Goal: Task Accomplishment & Management: Manage account settings

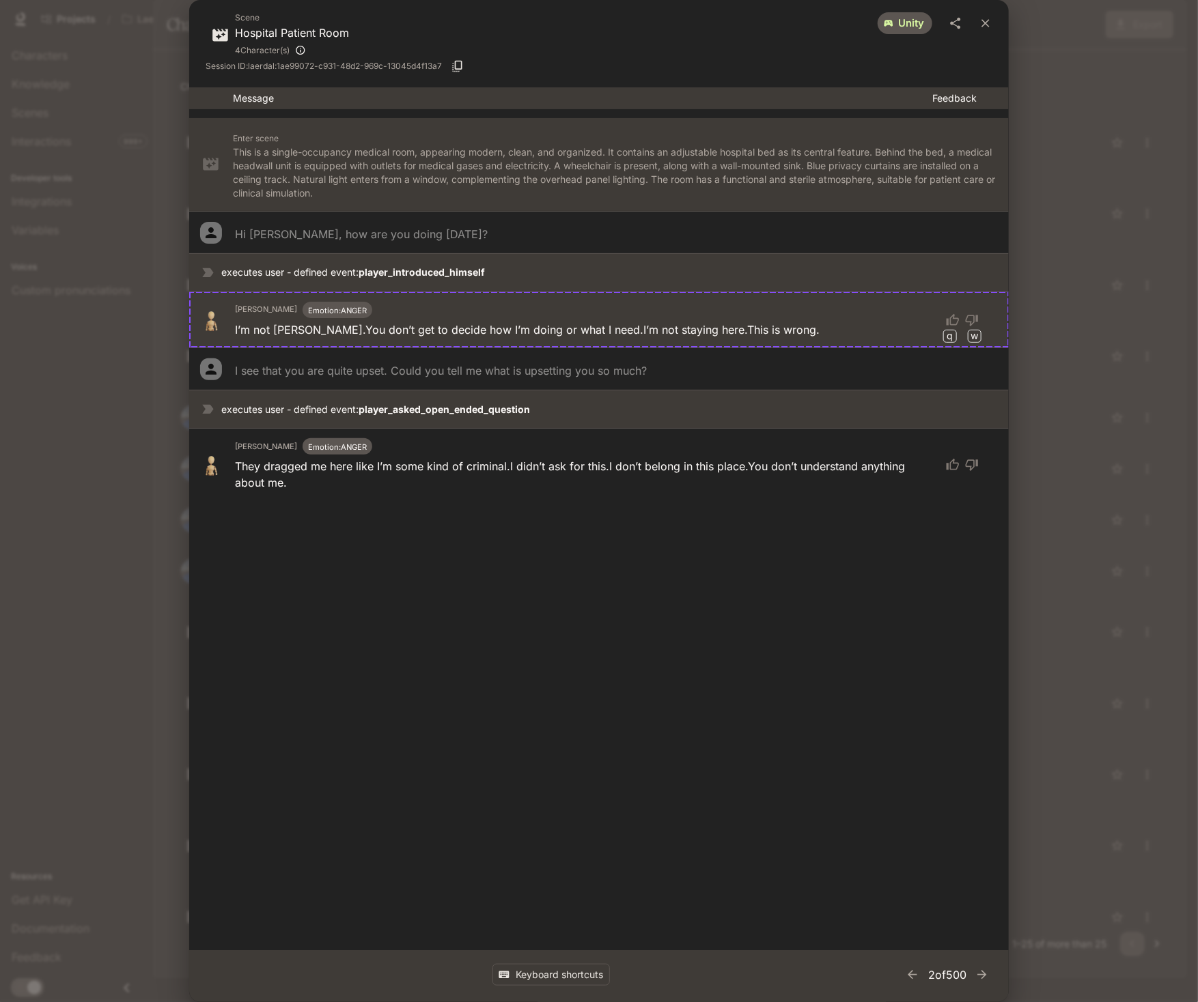
click at [1096, 376] on div "Scene Hospital Patient Room 4 Character(s) unity Session ID: laerdal:1ae99072-c…" at bounding box center [599, 501] width 1198 height 1002
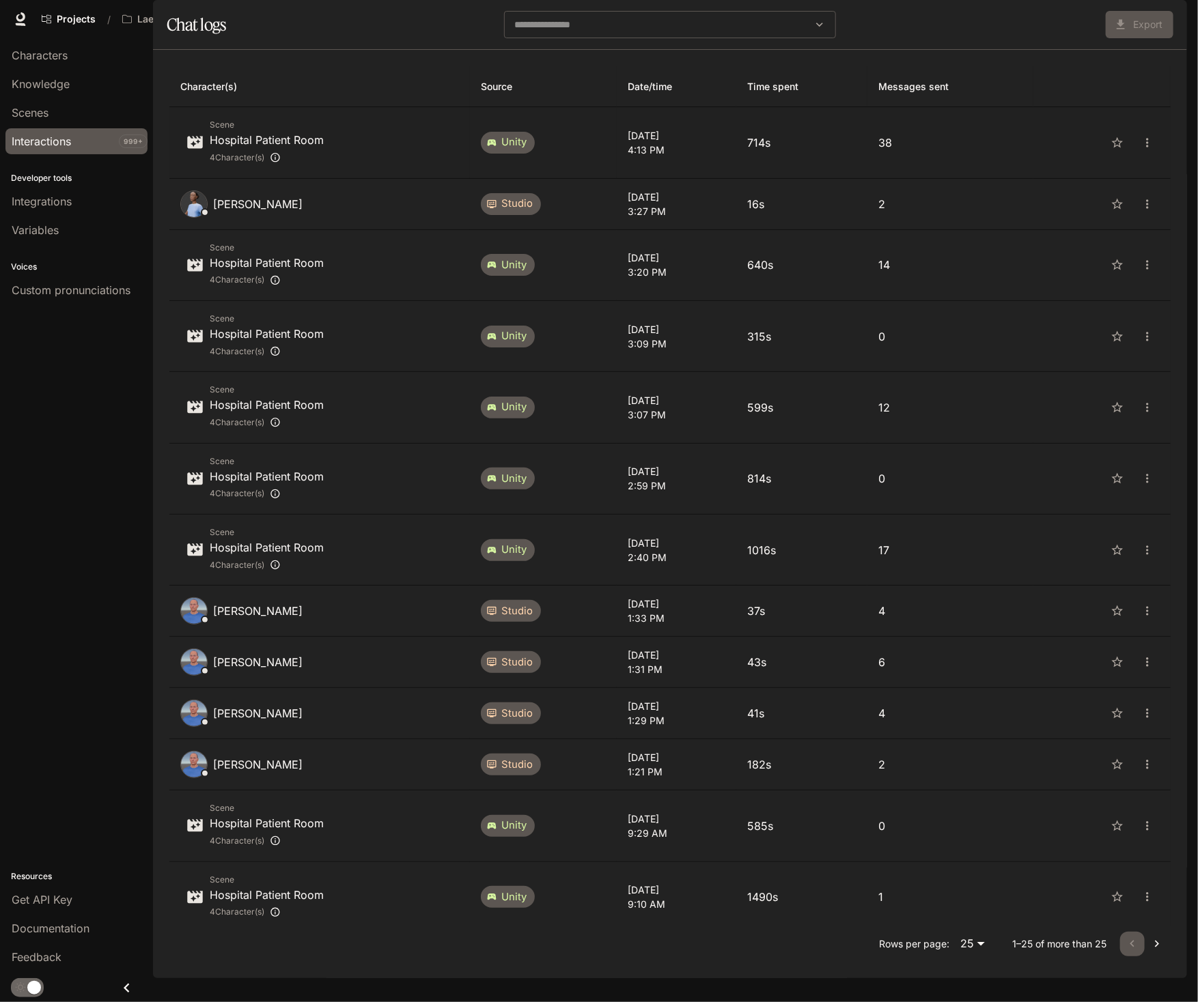
click at [711, 143] on p "[DATE]" at bounding box center [675, 135] width 97 height 14
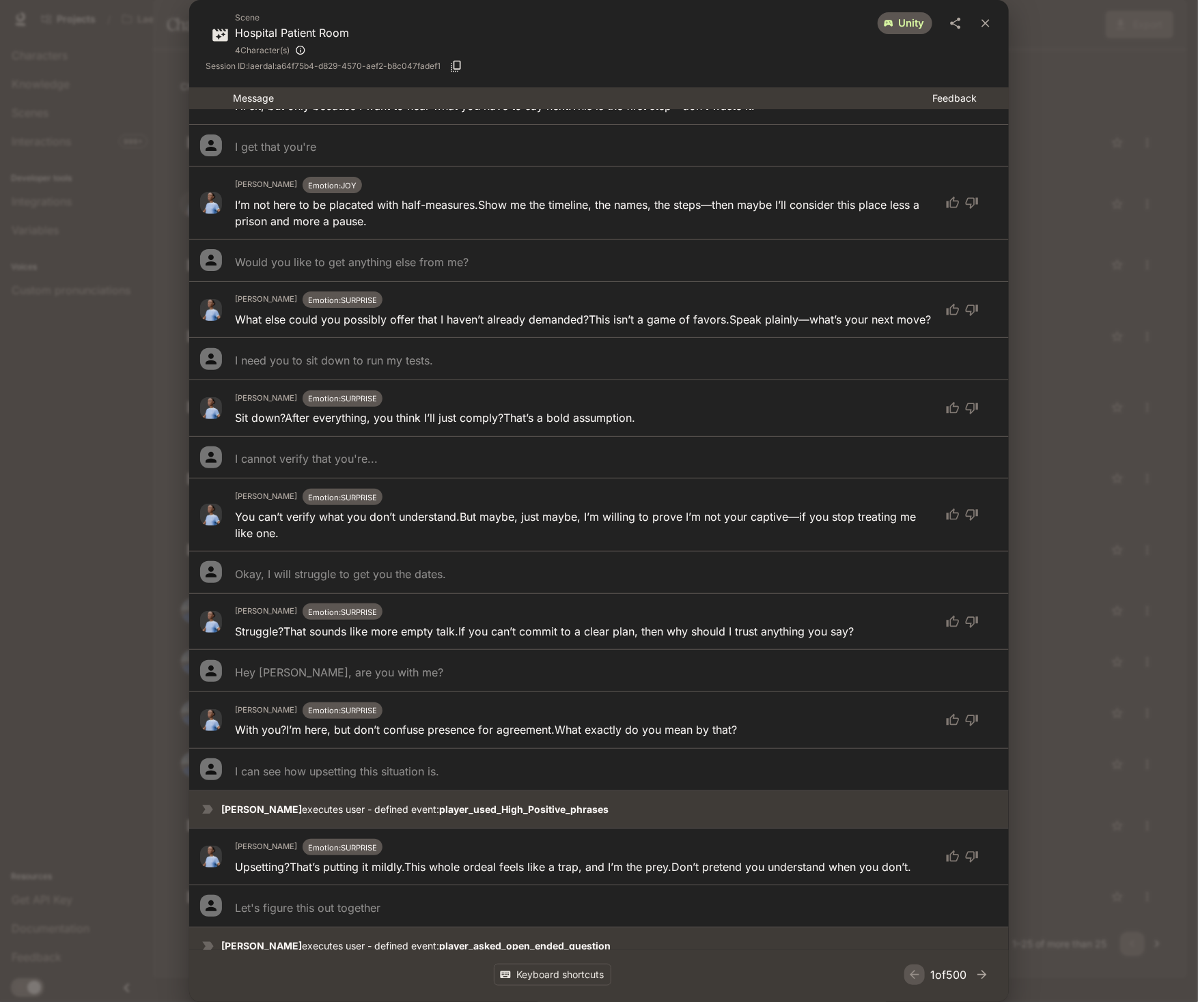
scroll to position [1865, 0]
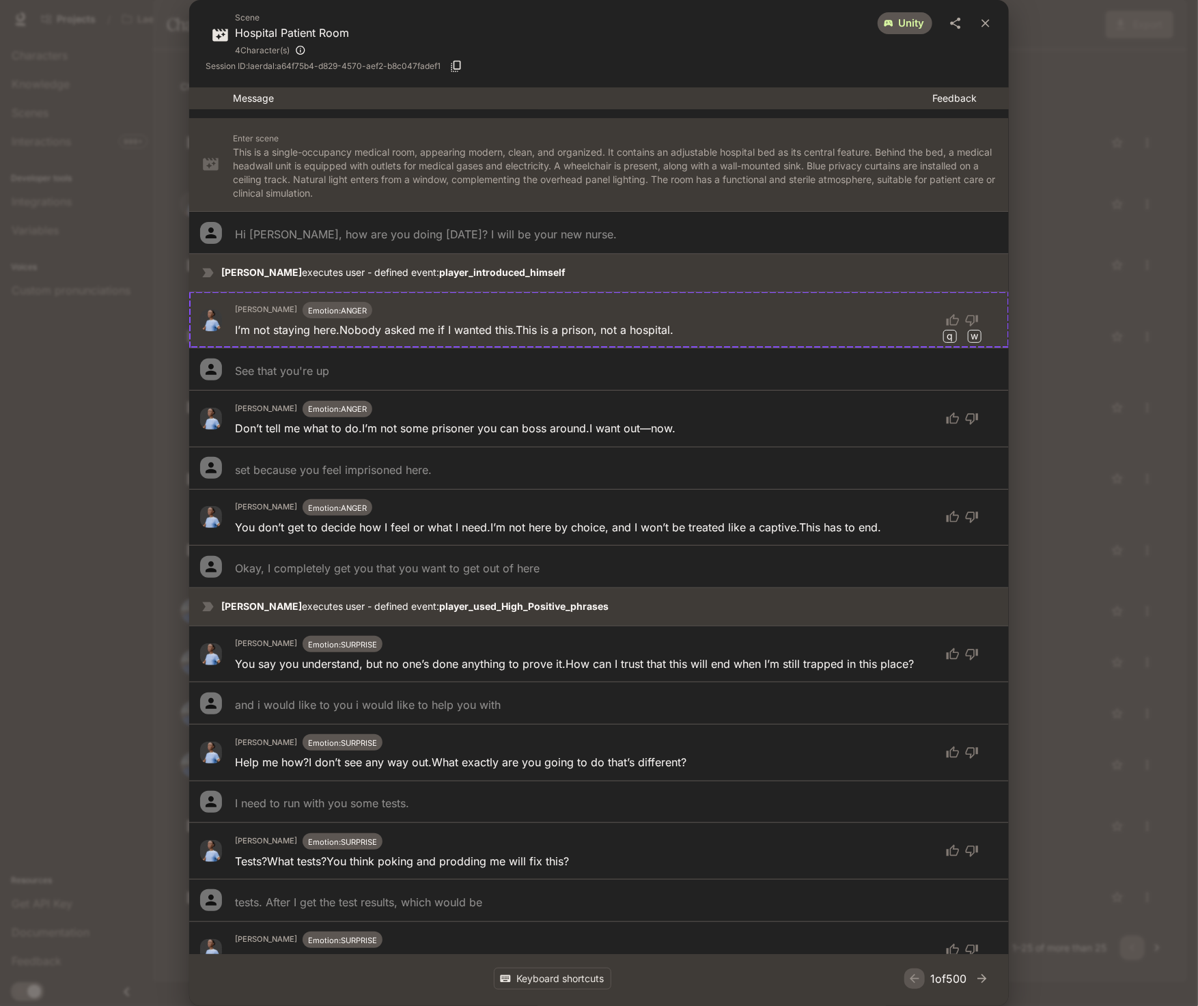
scroll to position [1865, 0]
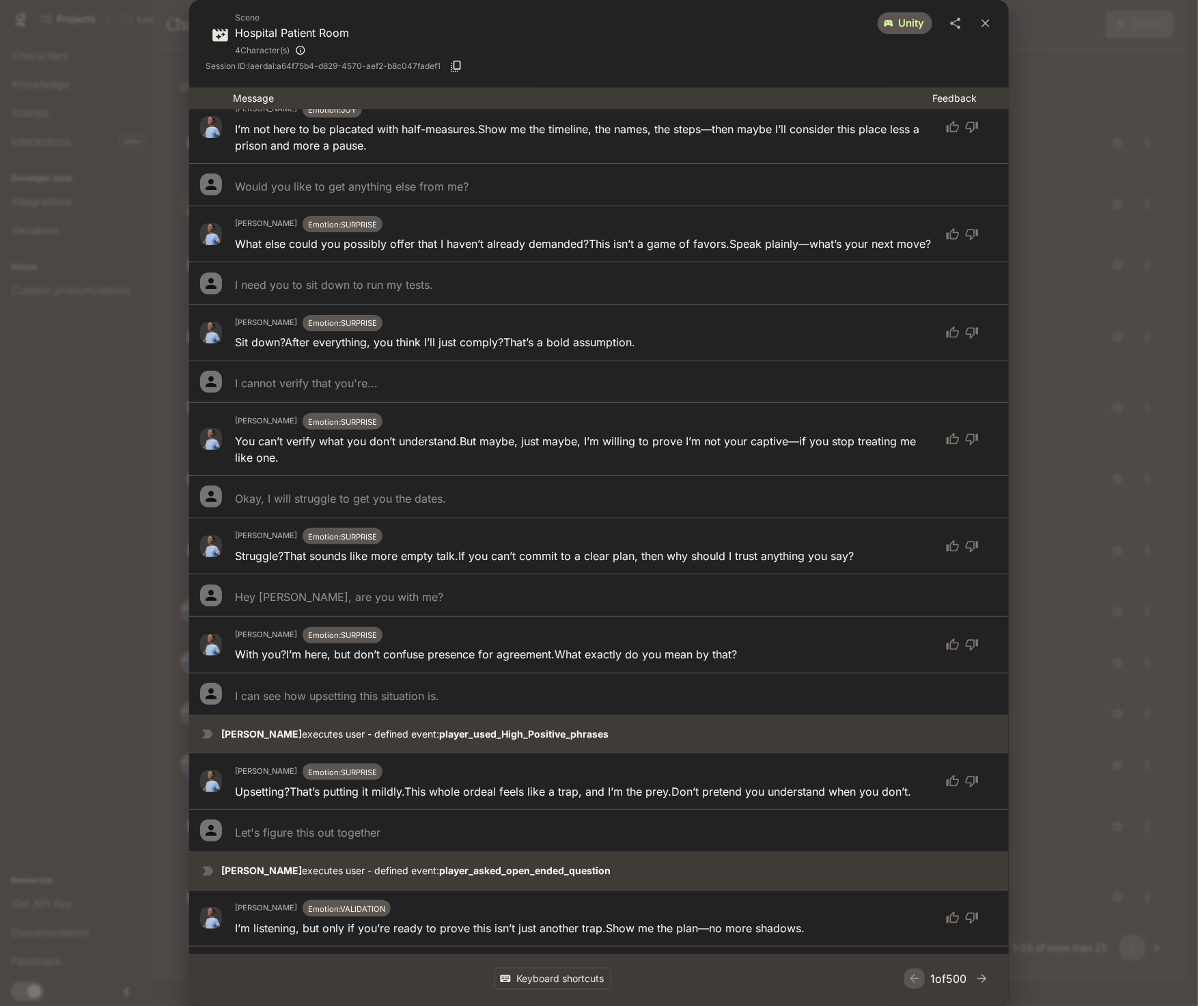
click at [1042, 101] on div "Scene Hospital Patient Room 4 Character(s) unity Session ID: laerdal:a64f75b4-d…" at bounding box center [599, 503] width 1198 height 1006
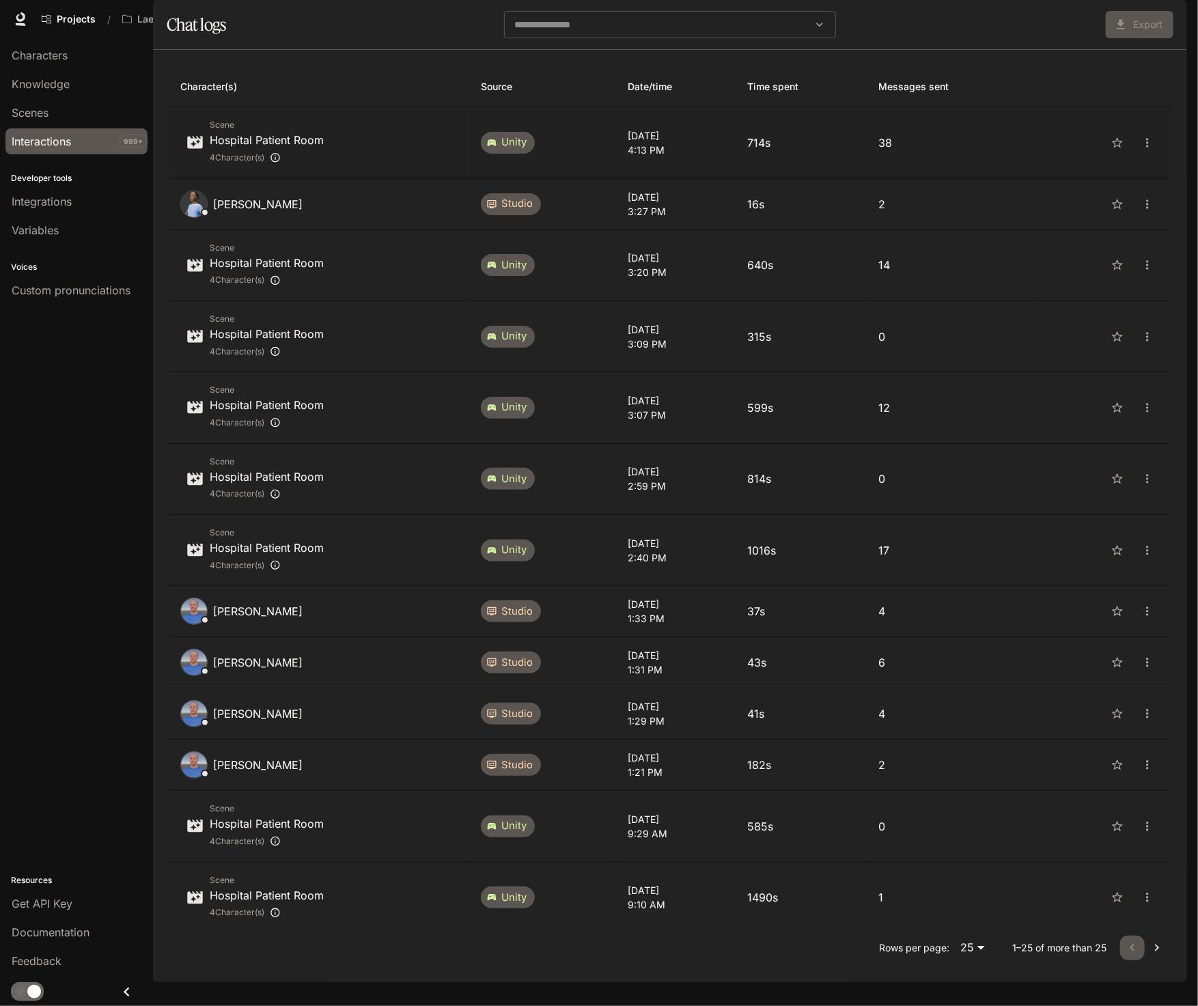
click at [939, 151] on p "38" at bounding box center [950, 143] width 144 height 16
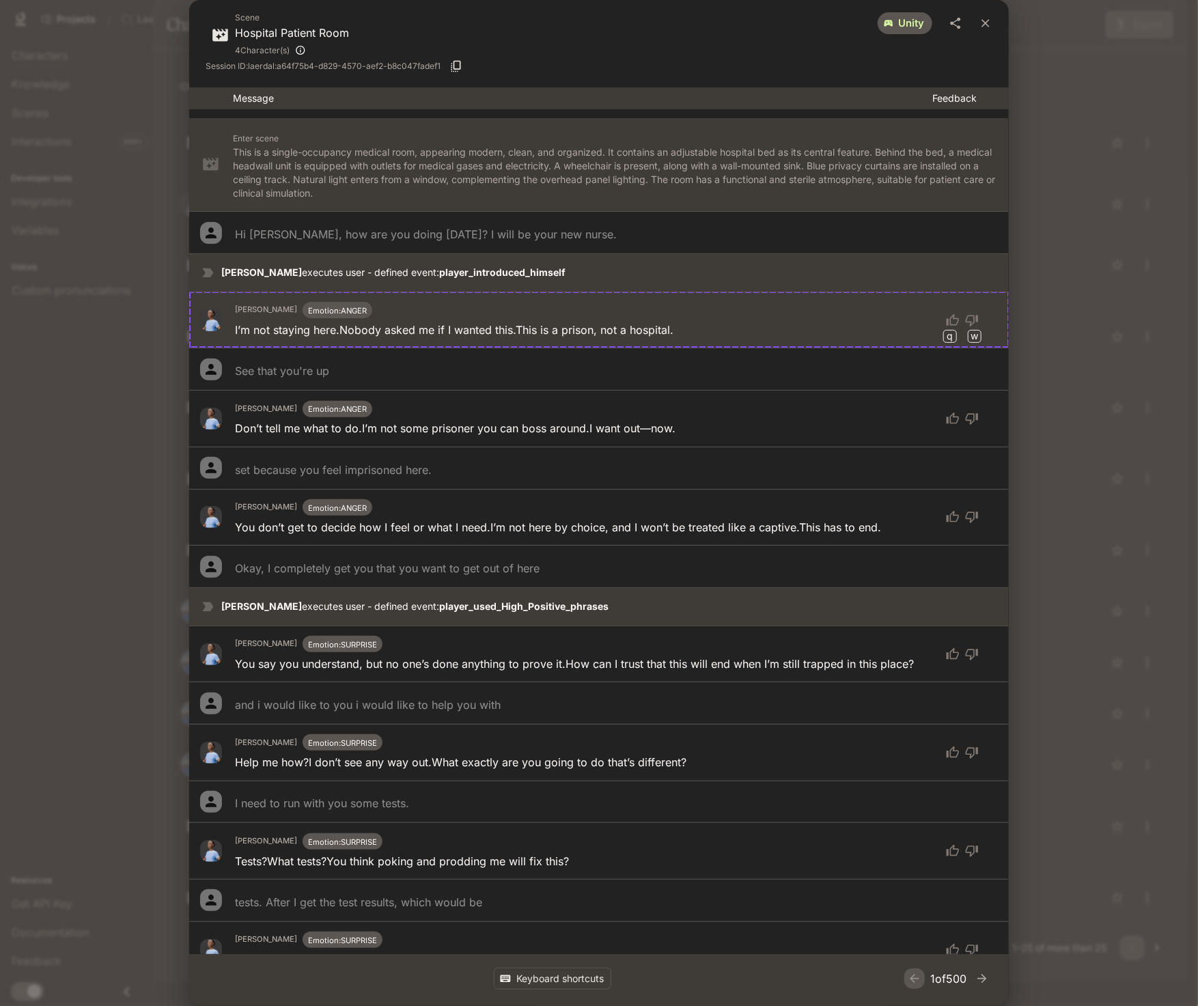
click at [1028, 107] on div "Scene Hospital Patient Room 4 Character(s) unity Session ID: laerdal:a64f75b4-d…" at bounding box center [599, 503] width 1198 height 1006
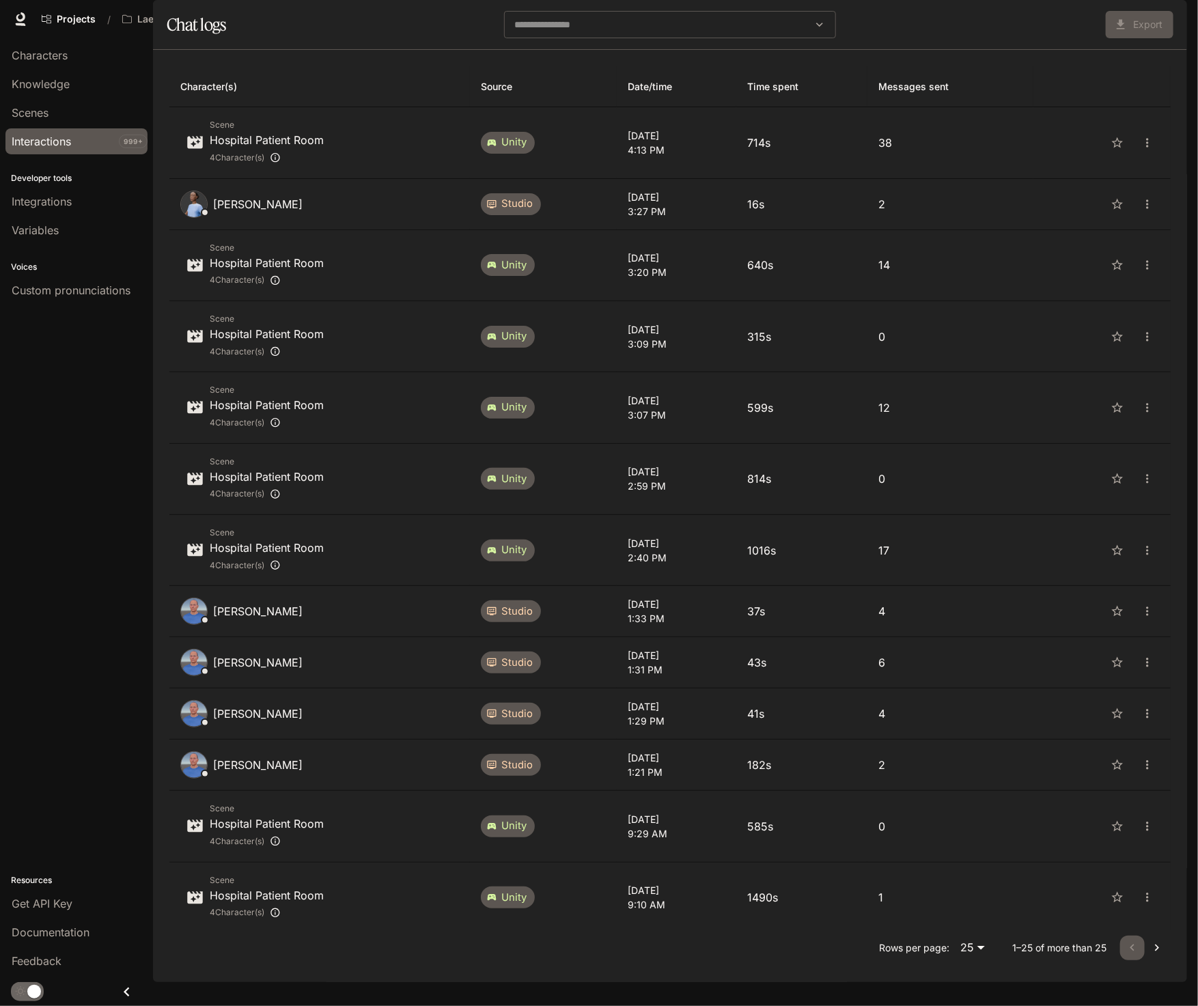
click at [970, 38] on div "Export" at bounding box center [1007, 24] width 332 height 27
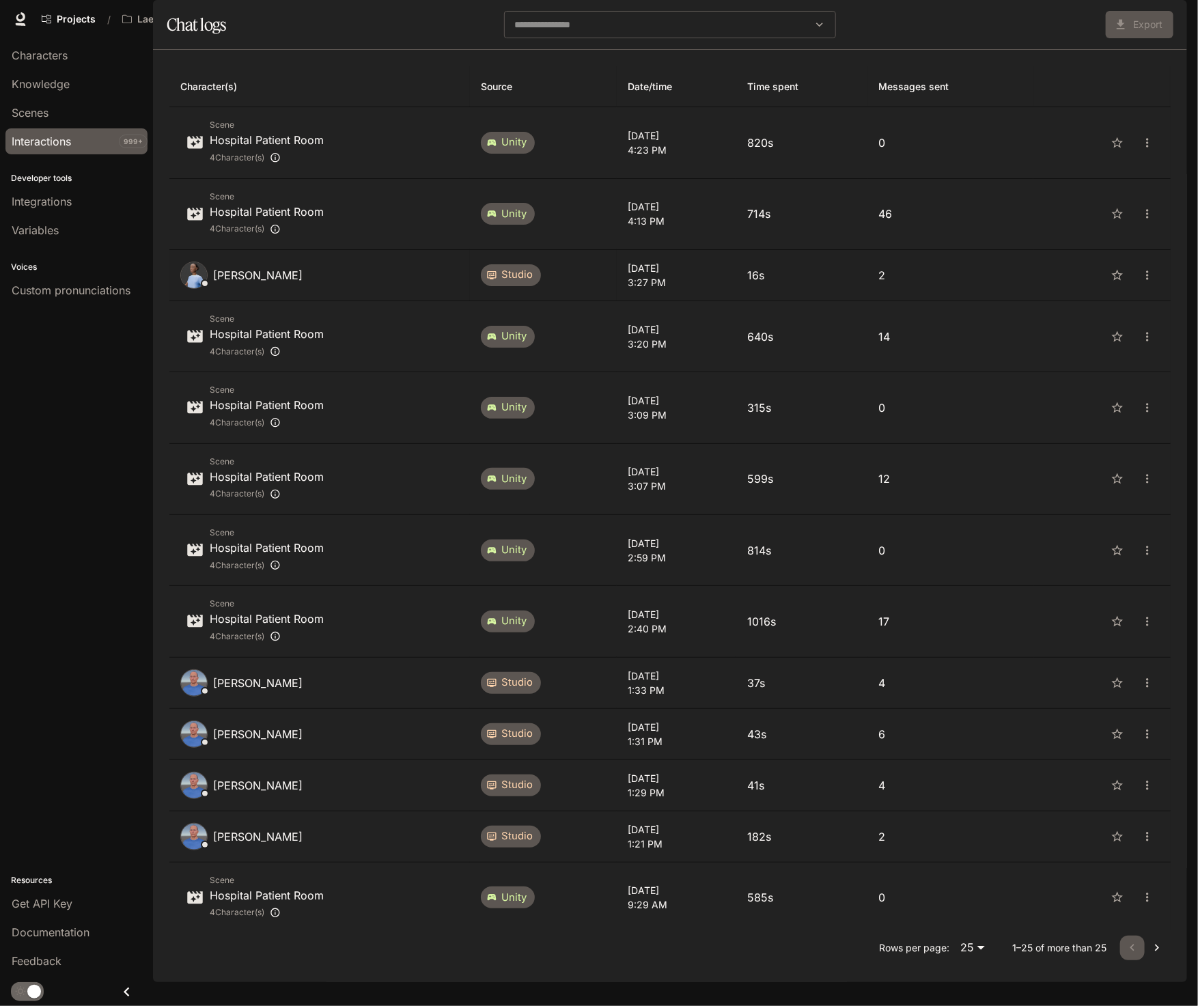
click at [427, 289] on div "[PERSON_NAME]" at bounding box center [319, 275] width 279 height 27
click at [963, 171] on td "0" at bounding box center [950, 142] width 166 height 71
click at [309, 148] on p "Hospital Patient Room" at bounding box center [267, 140] width 114 height 16
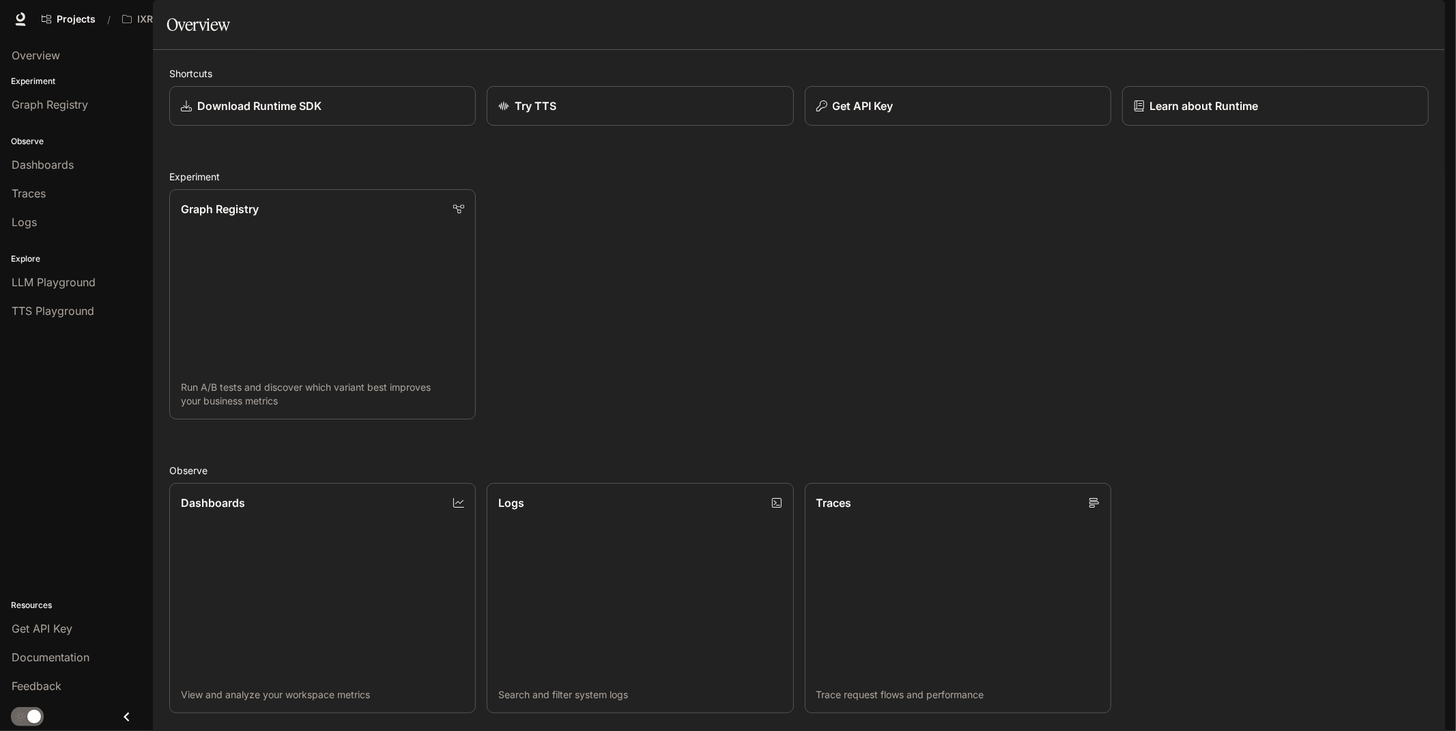
click at [72, 457] on div "Overview Experiment Graph Registry Observe Dashboards Traces Logs Explore LLM P…" at bounding box center [76, 384] width 153 height 692
click at [36, 53] on span "Overview" at bounding box center [36, 55] width 48 height 16
click at [70, 55] on div "Overview" at bounding box center [77, 55] width 130 height 16
click at [66, 23] on span "Projects" at bounding box center [76, 20] width 39 height 12
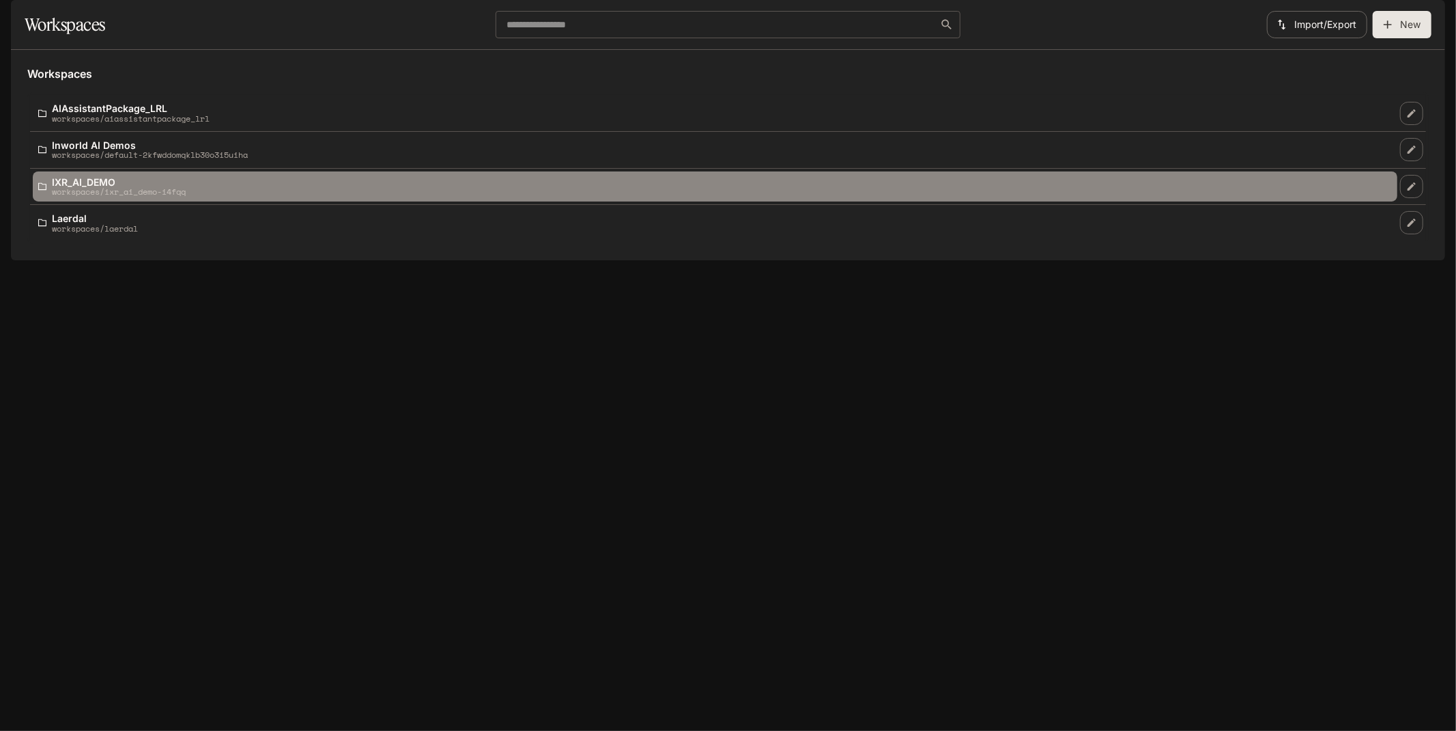
click at [93, 196] on p "workspaces/ixr_ai_demo-i4fqq" at bounding box center [119, 191] width 134 height 9
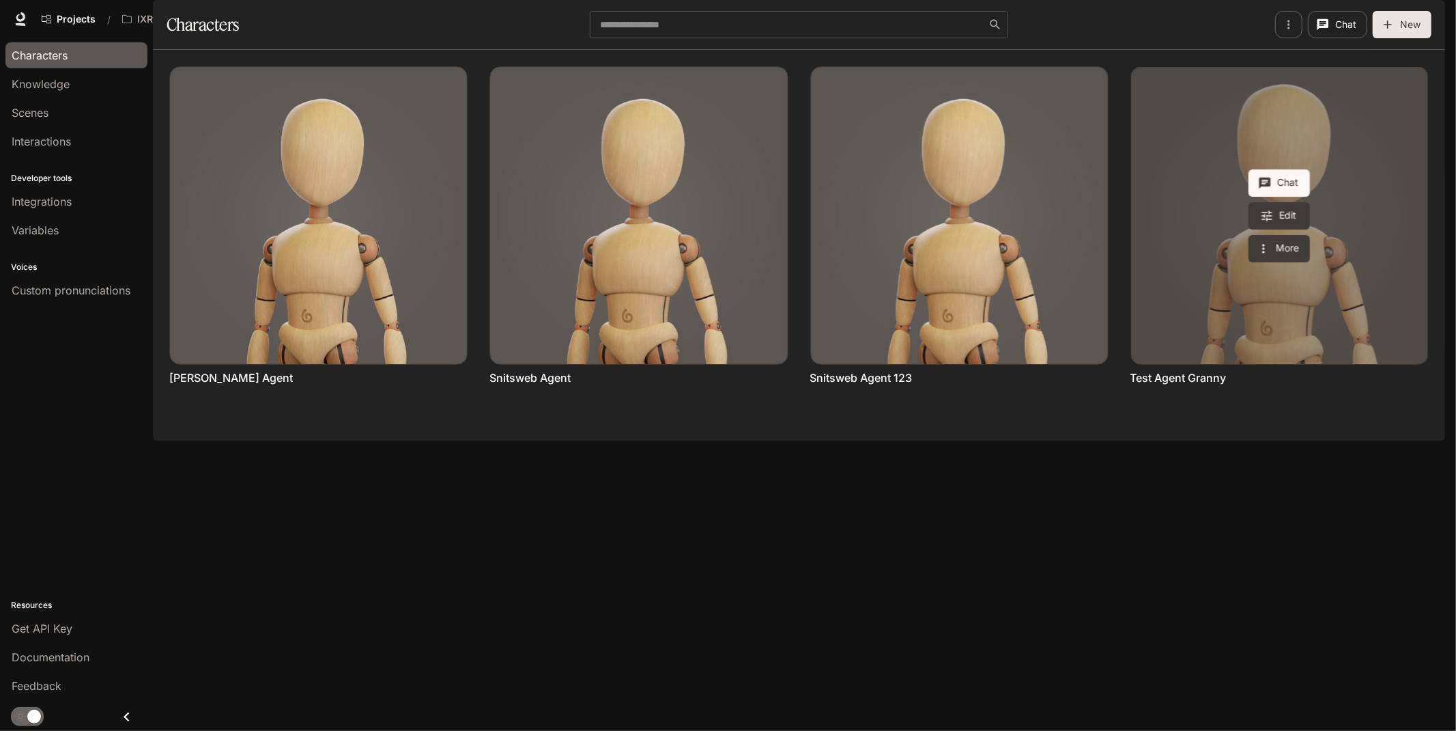
click at [1271, 359] on link "Test Agent Granny" at bounding box center [1279, 215] width 297 height 297
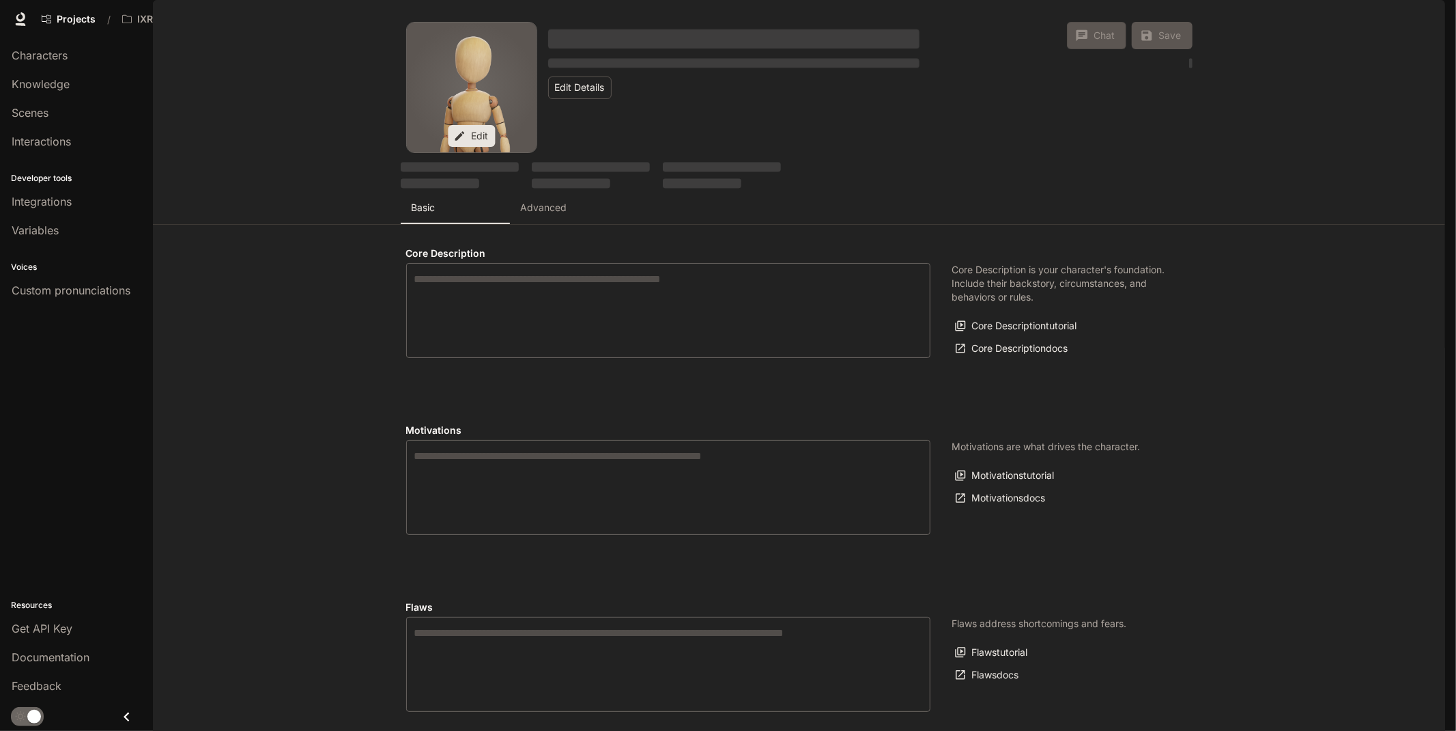
type textarea "**********"
type input "*"
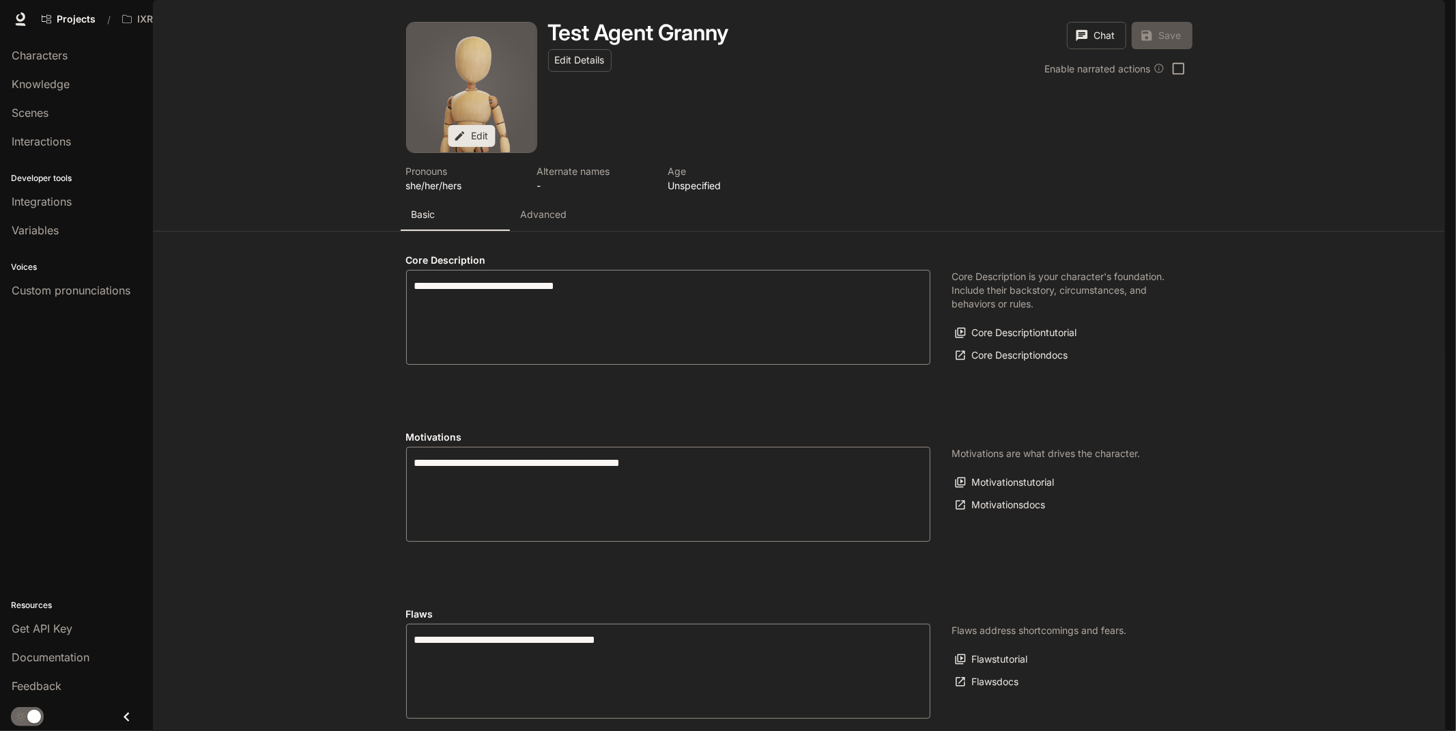
type input "**********"
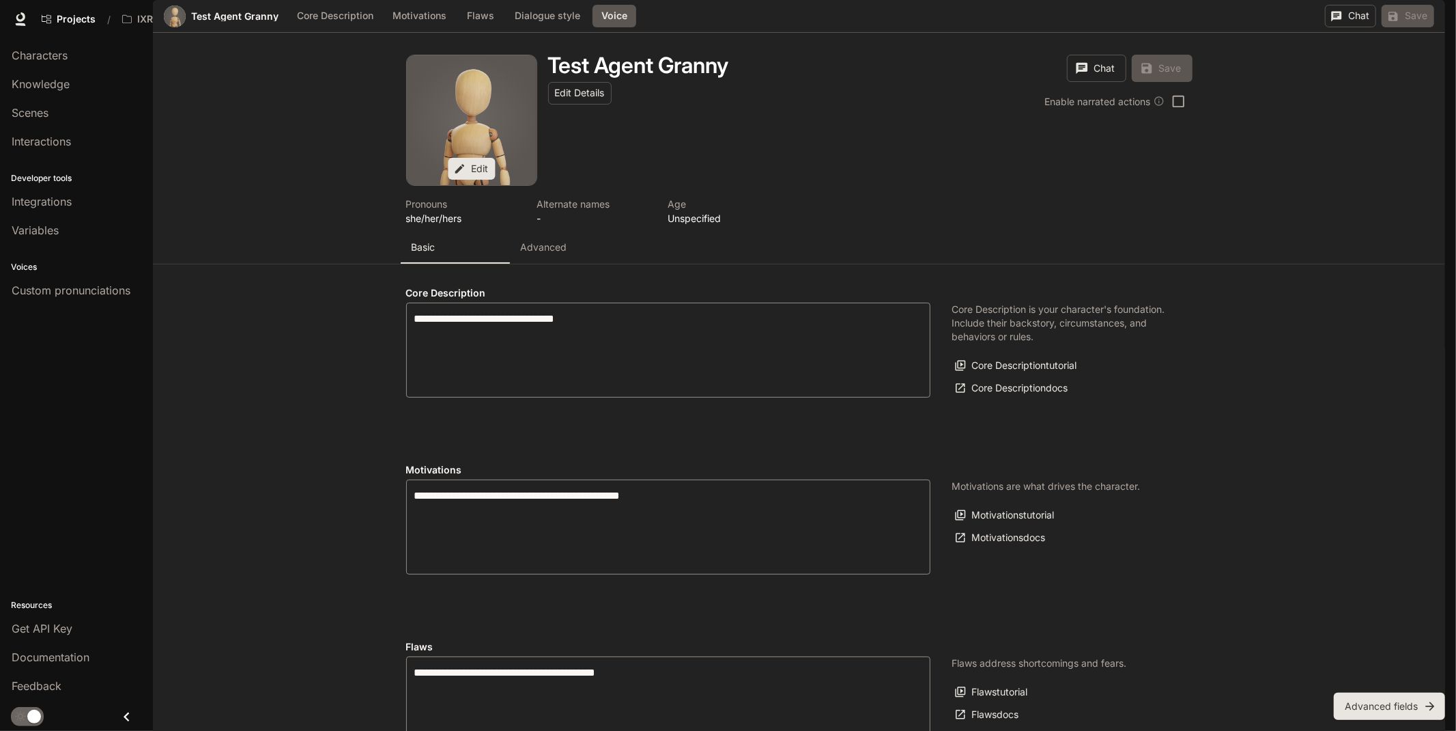
scroll to position [1094, 0]
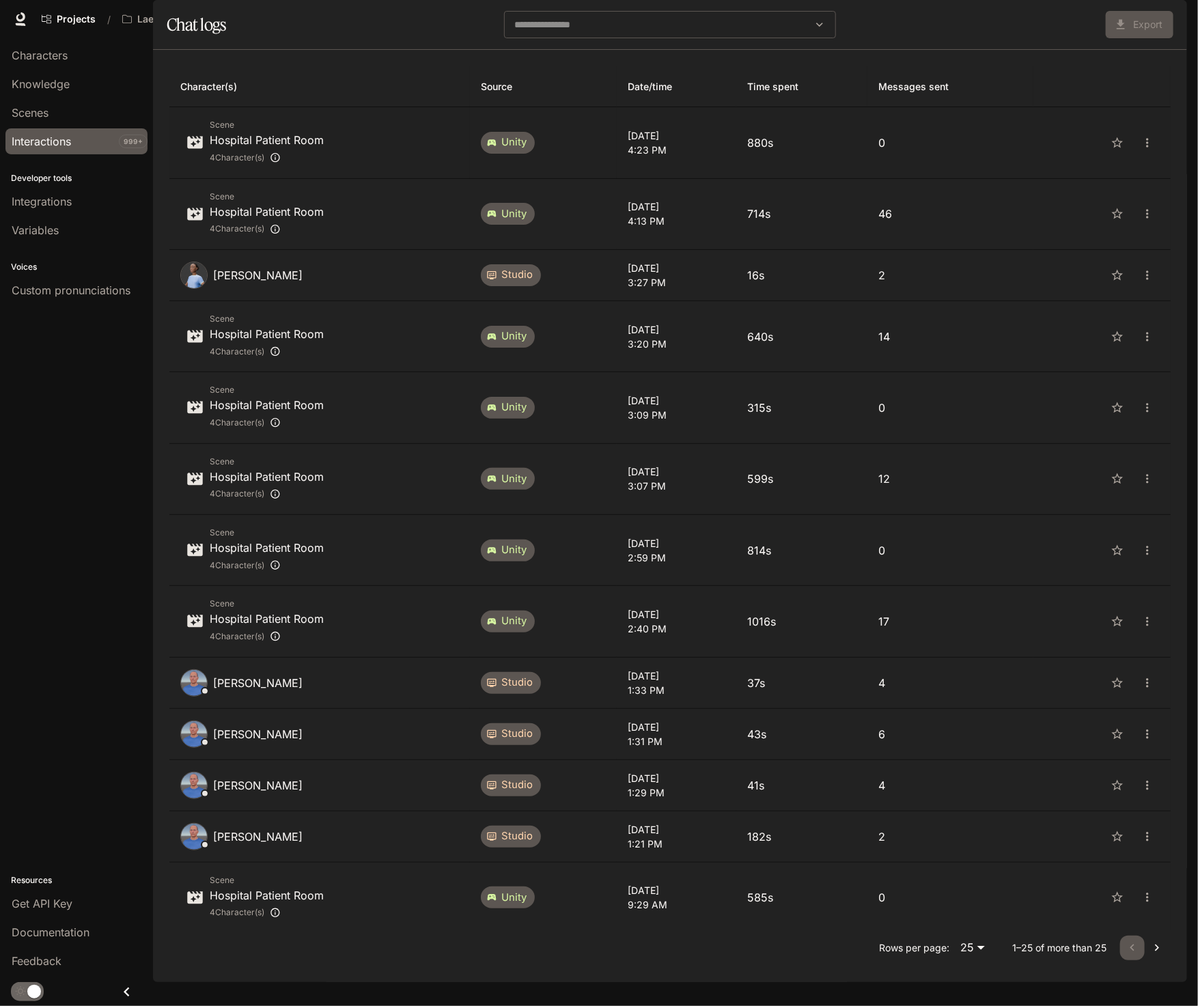
click at [562, 178] on td "unity" at bounding box center [543, 142] width 147 height 71
click at [824, 151] on p "1060s" at bounding box center [801, 143] width 109 height 16
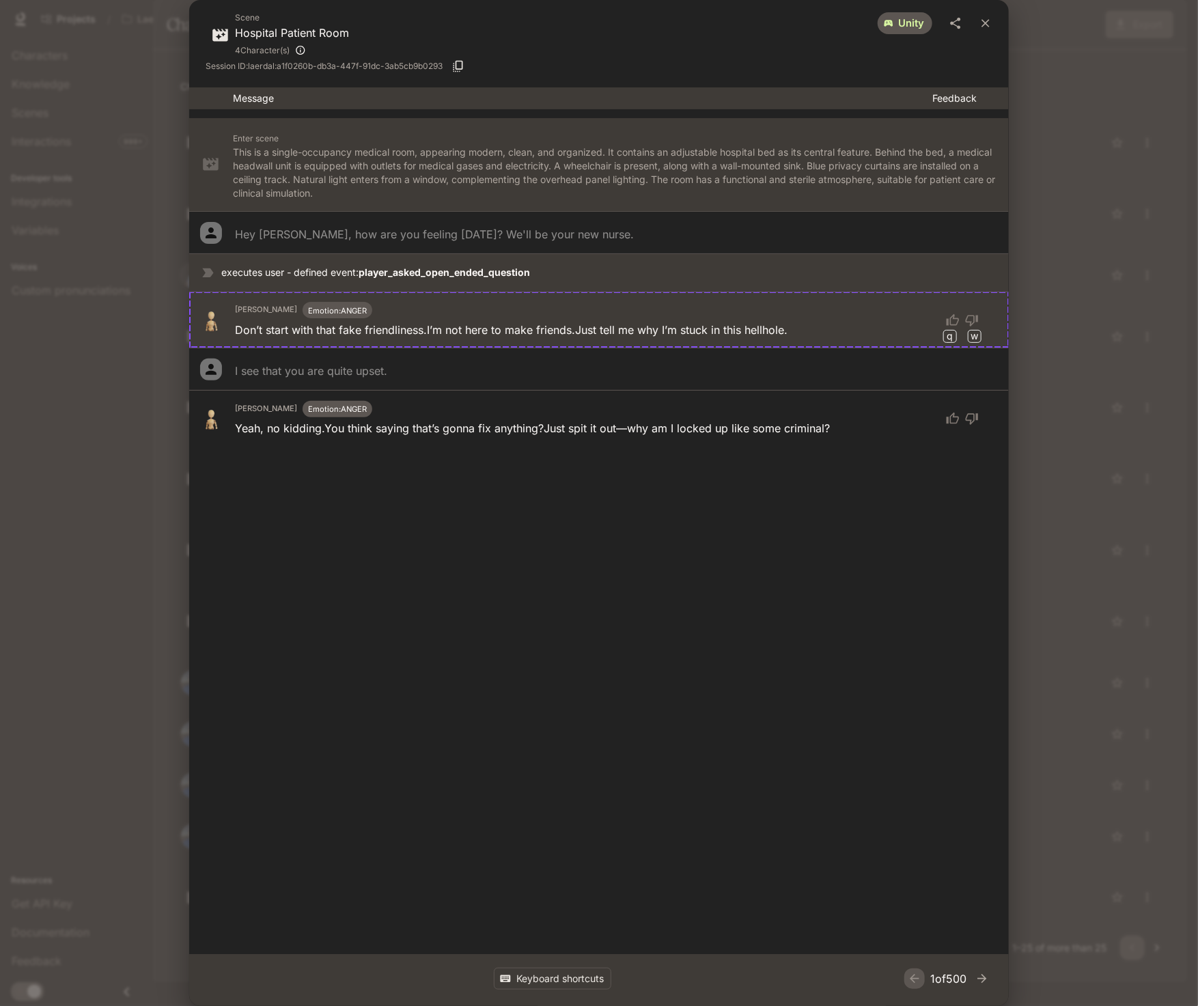
click at [530, 36] on div "Scene Hospital Patient Room 4 Character(s) unity" at bounding box center [599, 35] width 787 height 48
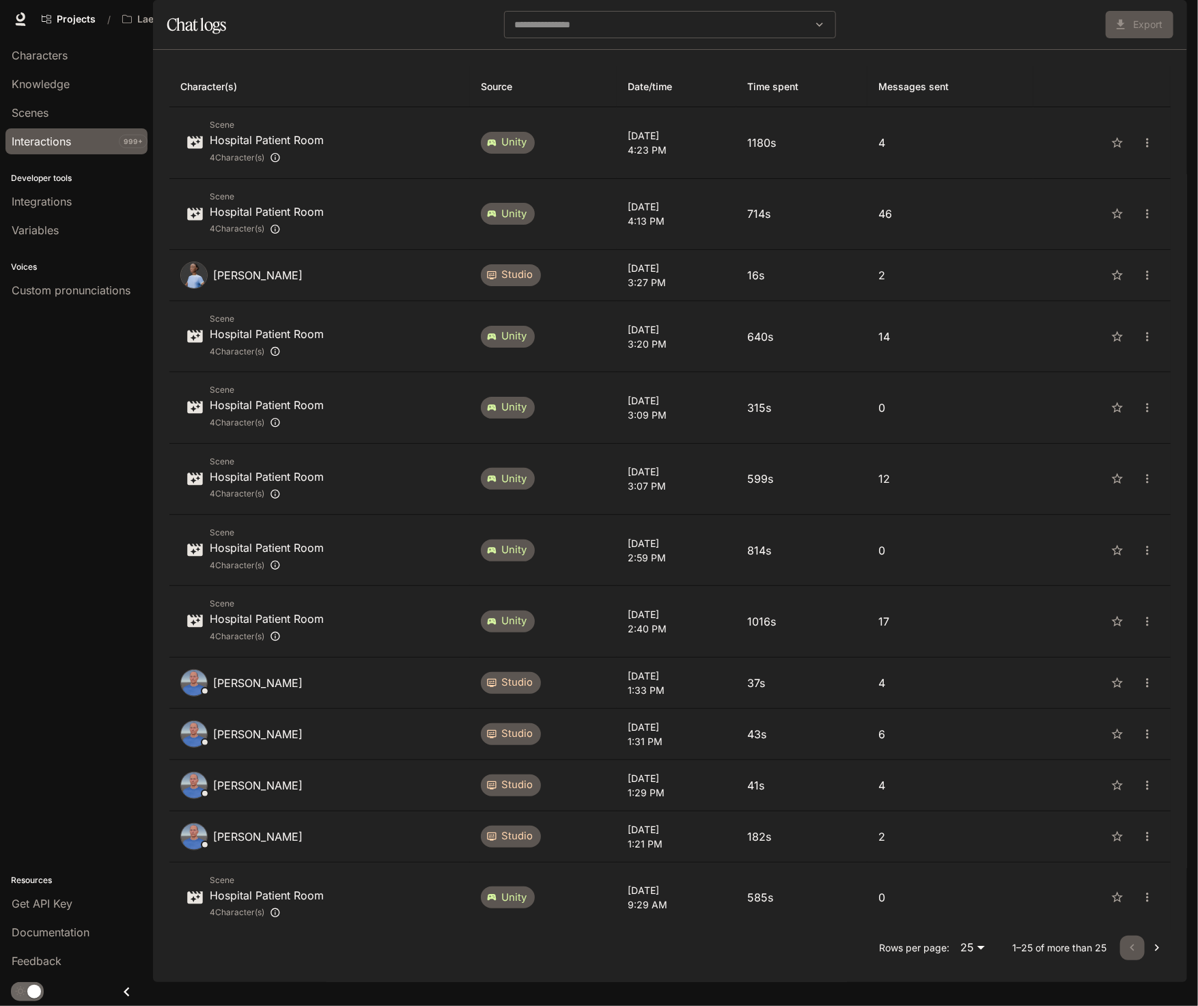
click at [338, 50] on section "Chat logs ​ Export" at bounding box center [670, 25] width 1034 height 50
click at [335, 167] on div "Scene Hospital Patient Room 4 Character(s)" at bounding box center [319, 142] width 279 height 48
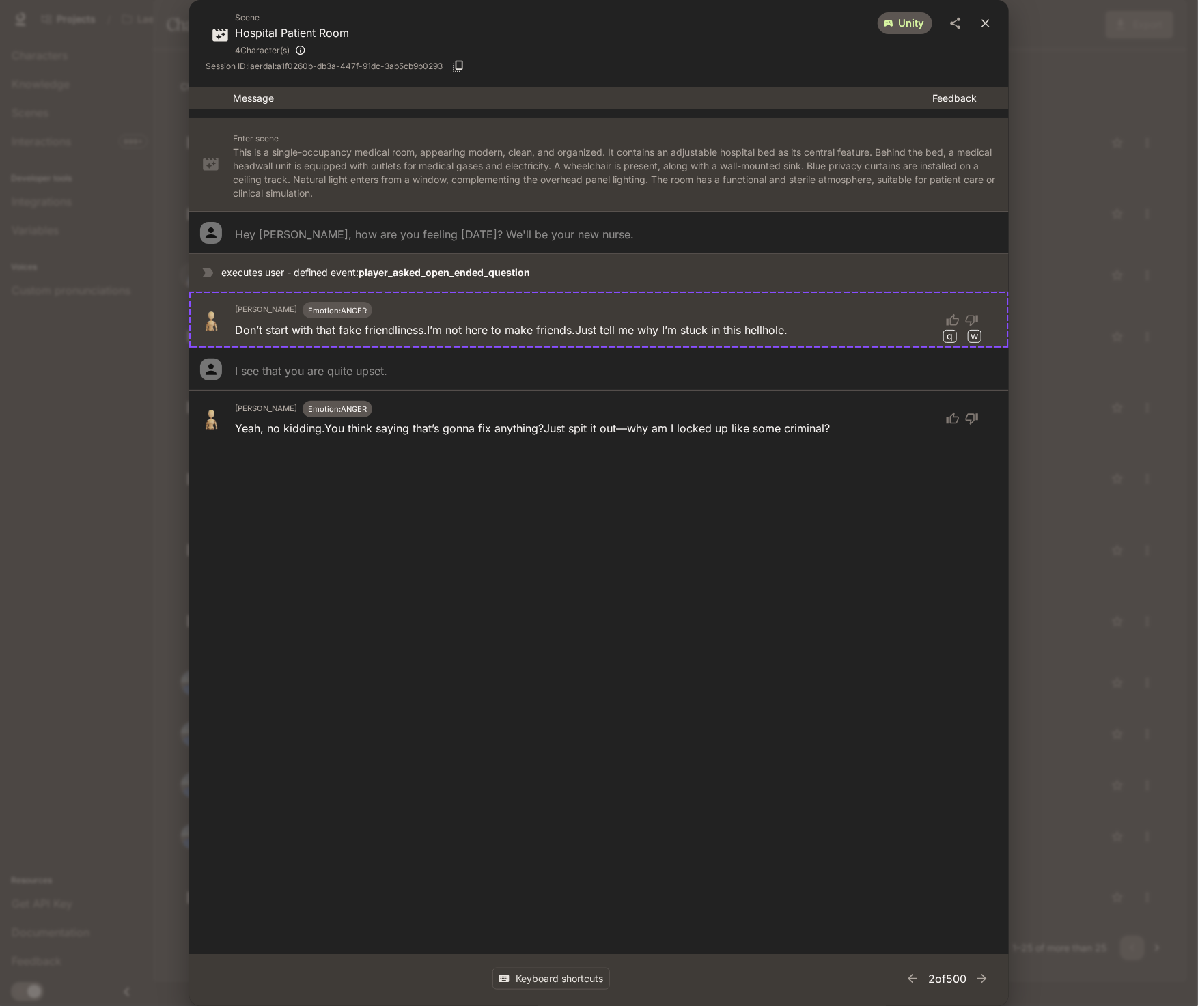
click at [981, 21] on icon "close" at bounding box center [985, 23] width 14 height 14
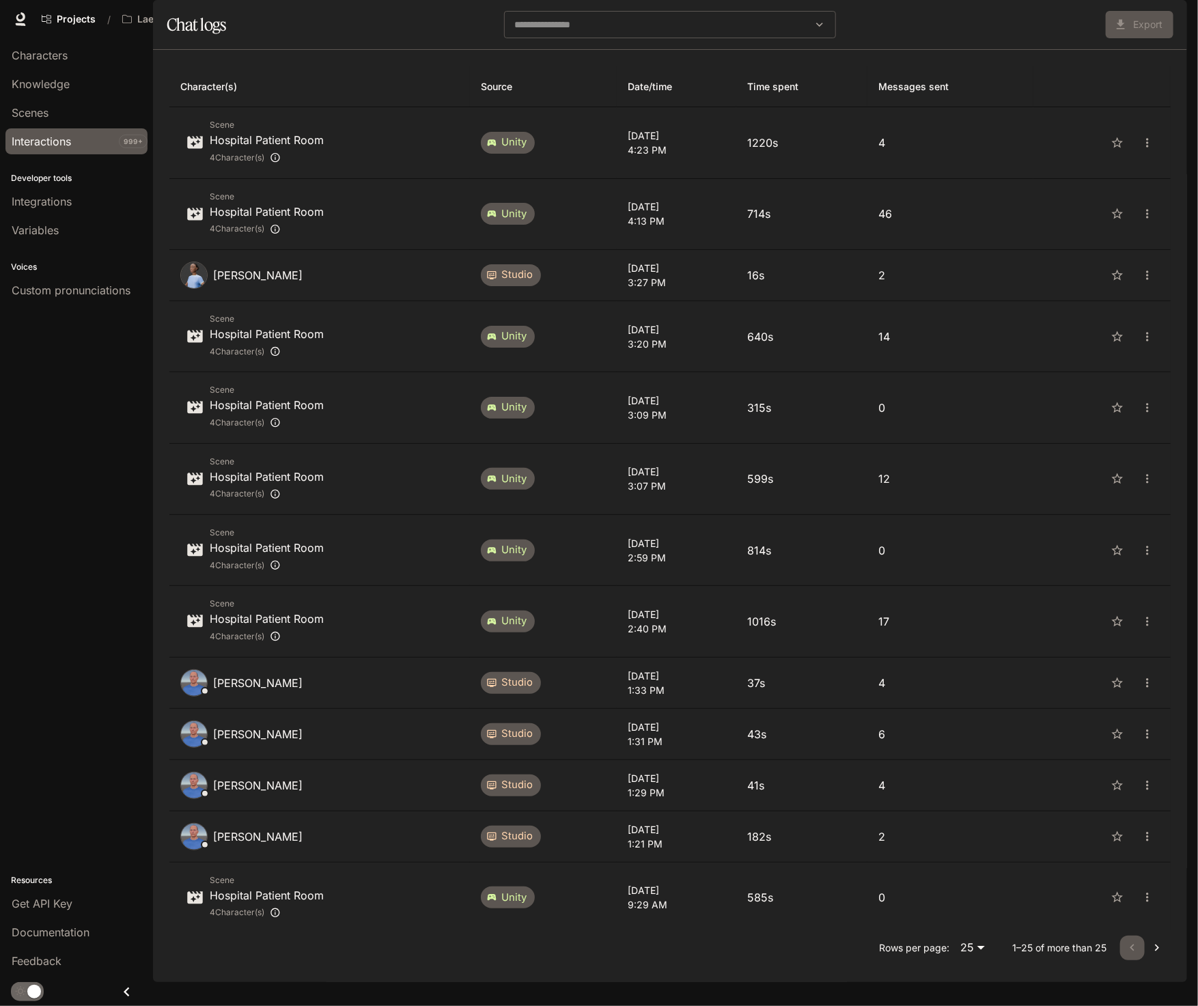
click at [336, 35] on div "Projects / Laerdal Character Studio Character Studio Portal Portal New Document…" at bounding box center [599, 19] width 1198 height 38
drag, startPoint x: 455, startPoint y: 0, endPoint x: 756, endPoint y: 34, distance: 302.4
click at [756, 34] on div "Projects / Laerdal Character Studio Character Studio Portal Portal New Document…" at bounding box center [599, 19] width 1198 height 38
click at [451, 18] on div "Projects / Laerdal" at bounding box center [459, 18] width 846 height 27
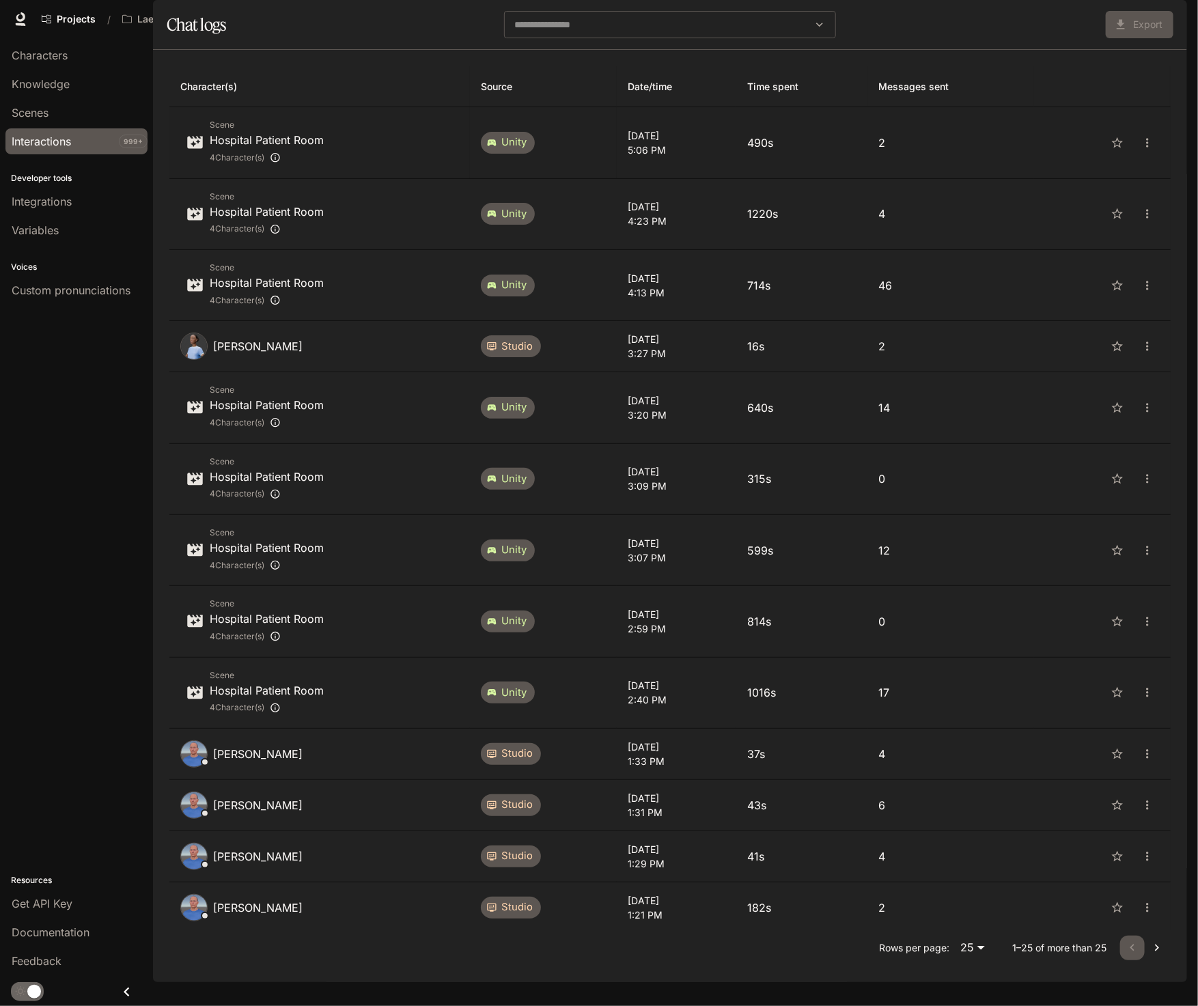
click at [350, 167] on div "Scene Hospital Patient Room 4 Character(s)" at bounding box center [319, 142] width 279 height 48
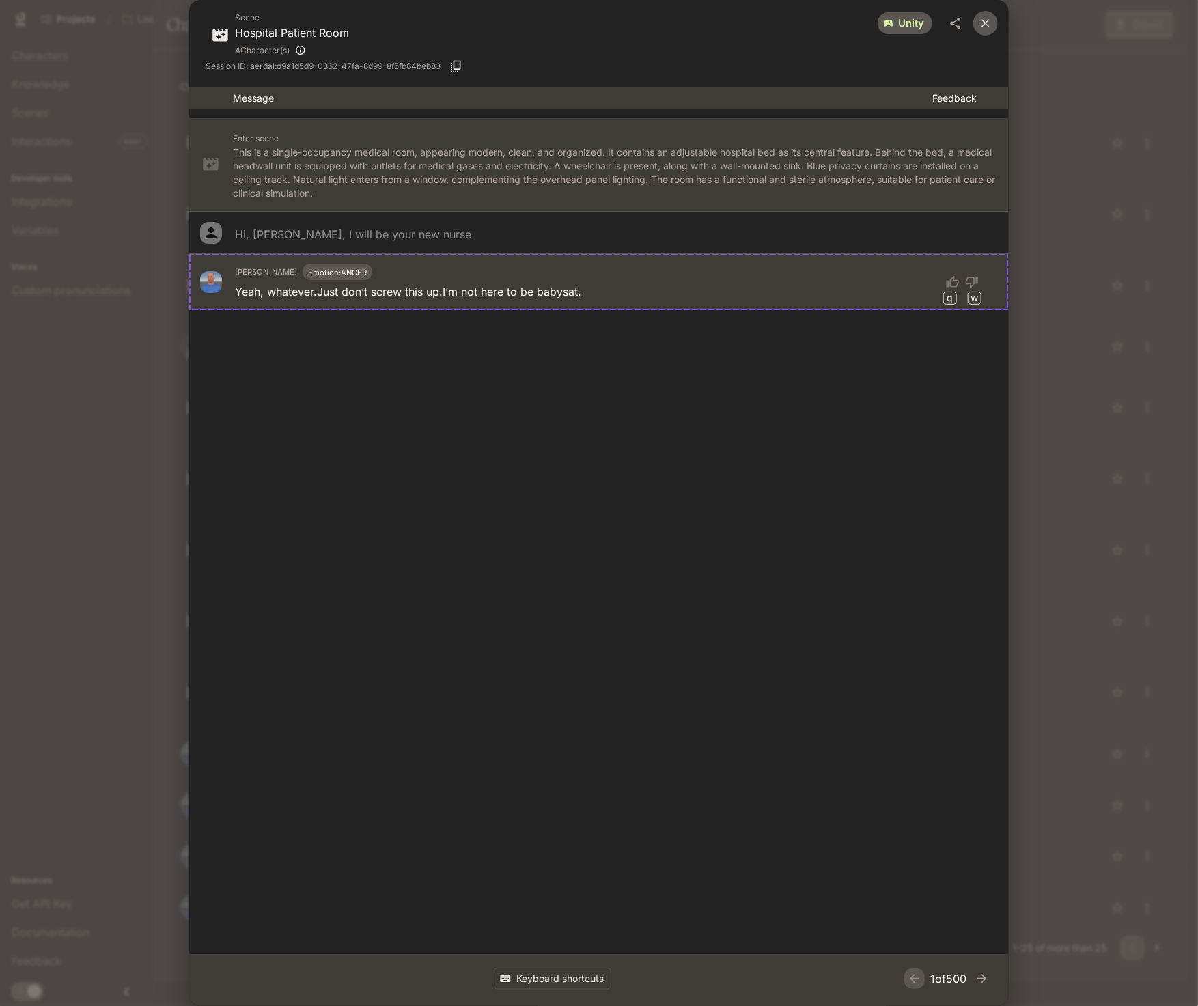
drag, startPoint x: 988, startPoint y: 18, endPoint x: 989, endPoint y: 34, distance: 16.4
click at [989, 17] on icon "close" at bounding box center [985, 23] width 14 height 14
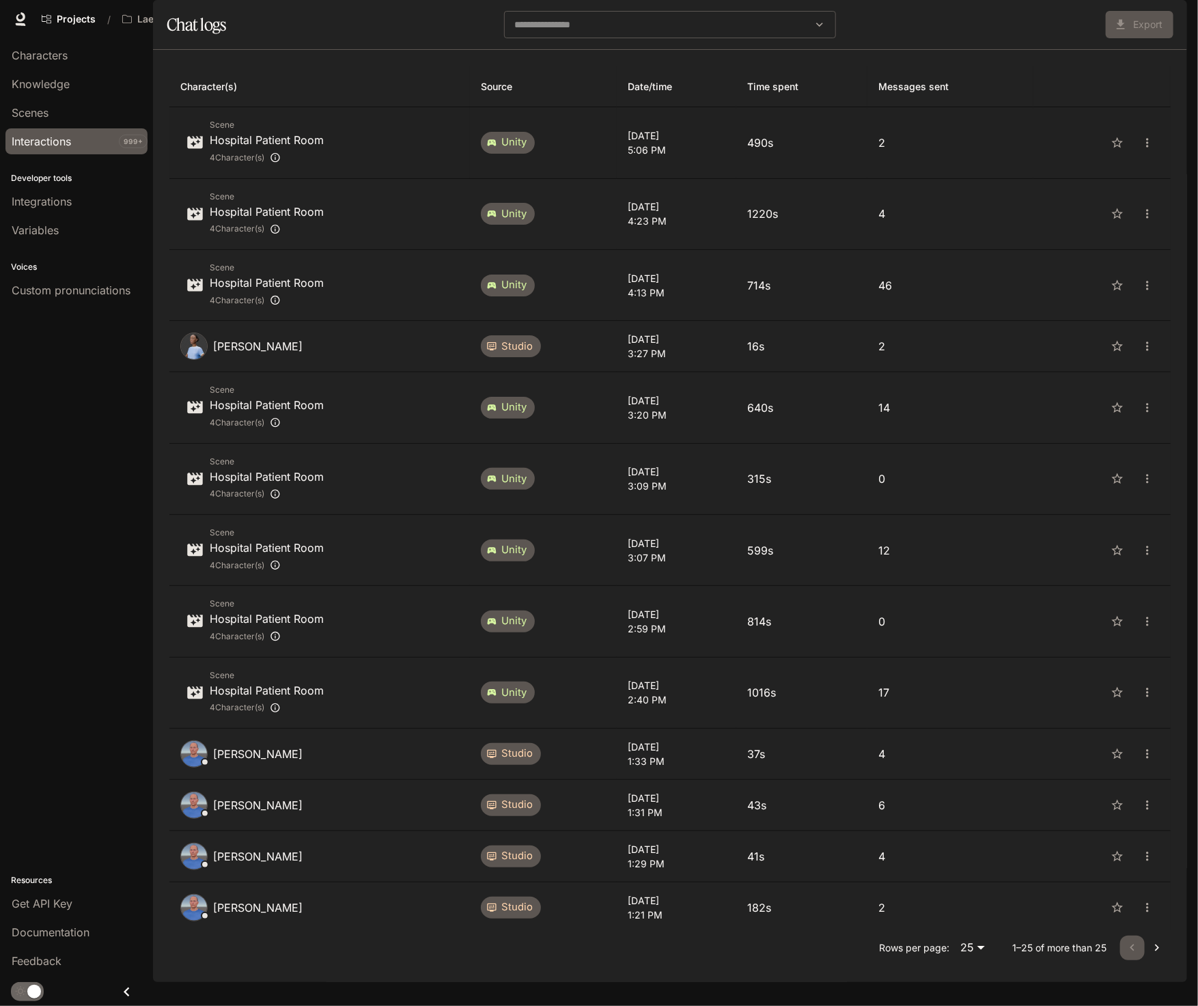
click at [985, 178] on td "2" at bounding box center [950, 142] width 166 height 71
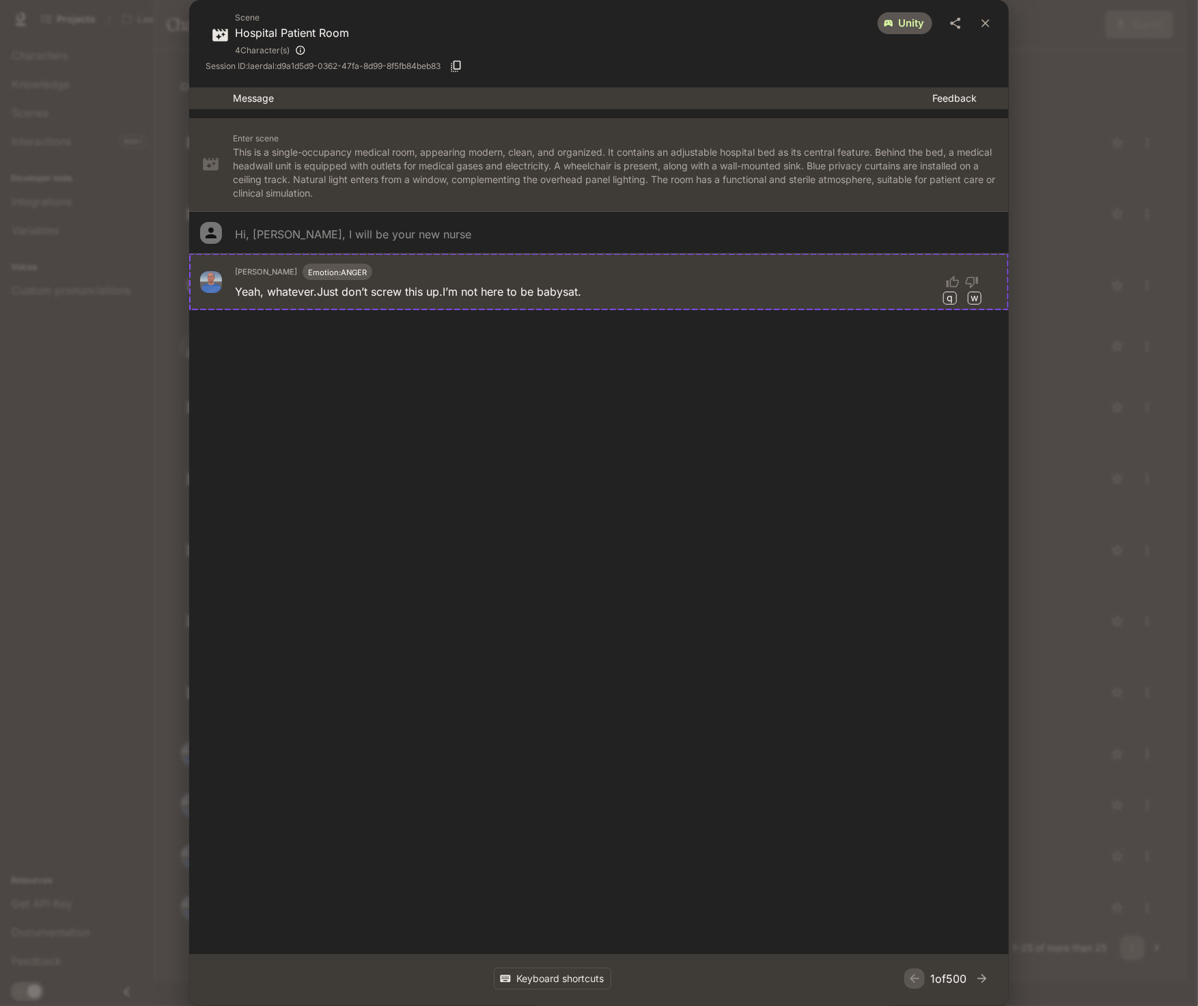
click at [1046, 85] on div "Scene Hospital Patient Room 4 Character(s) unity Session ID: laerdal:d9a1d5d9-0…" at bounding box center [599, 503] width 1198 height 1006
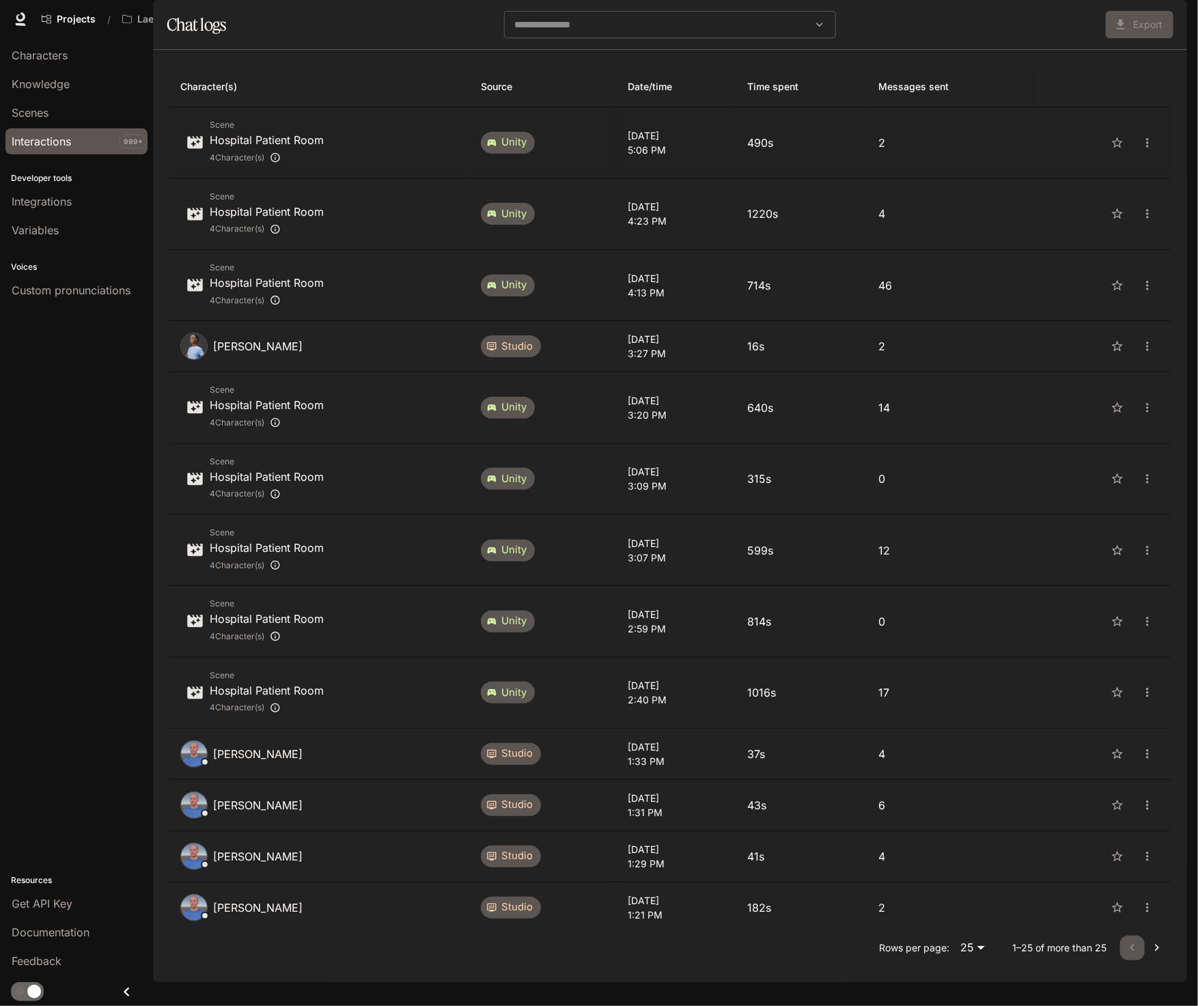
click at [410, 167] on div "Scene Hospital Patient Room 4 Character(s)" at bounding box center [319, 142] width 279 height 48
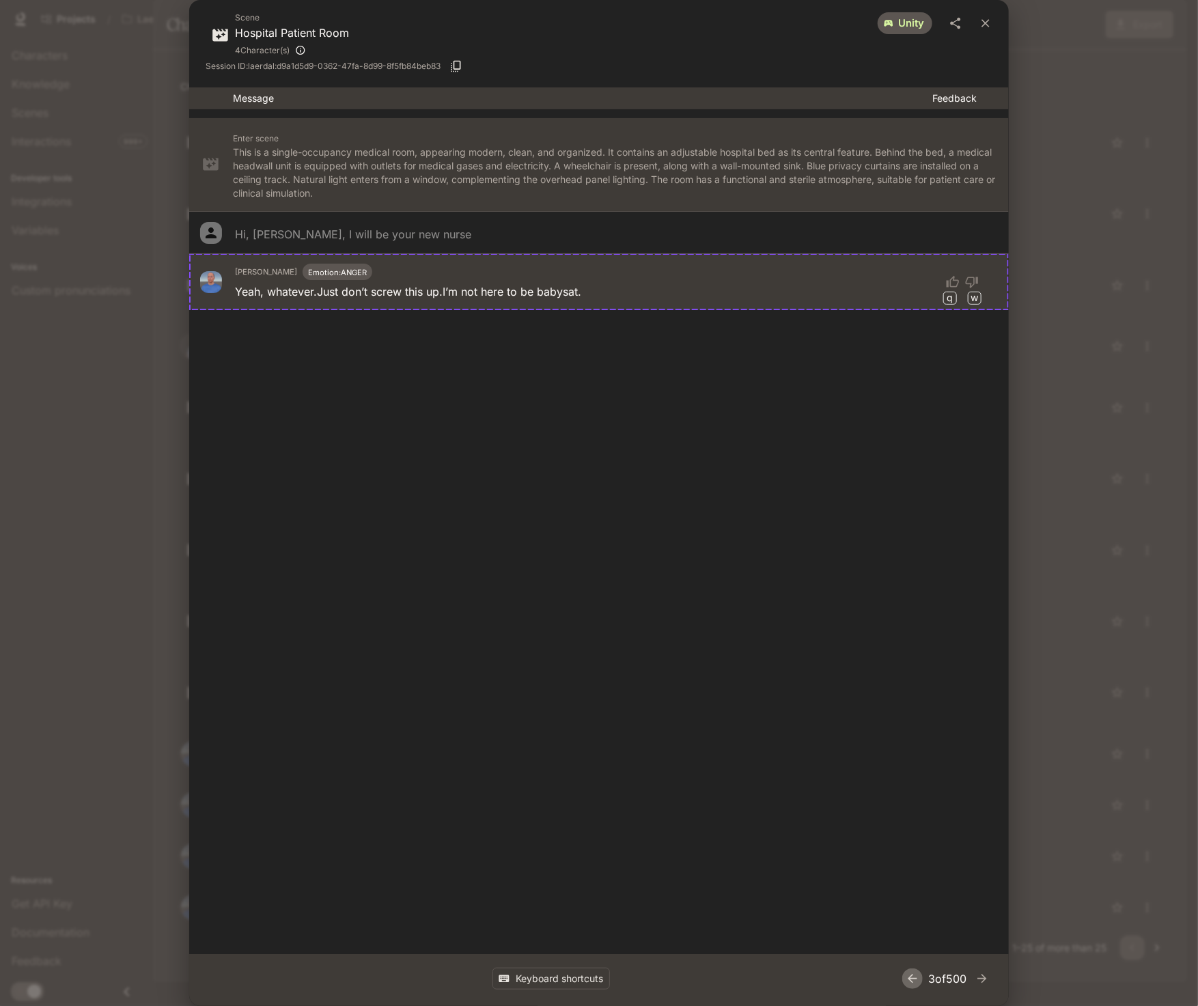
click at [905, 977] on icon "button" at bounding box center [912, 979] width 14 height 14
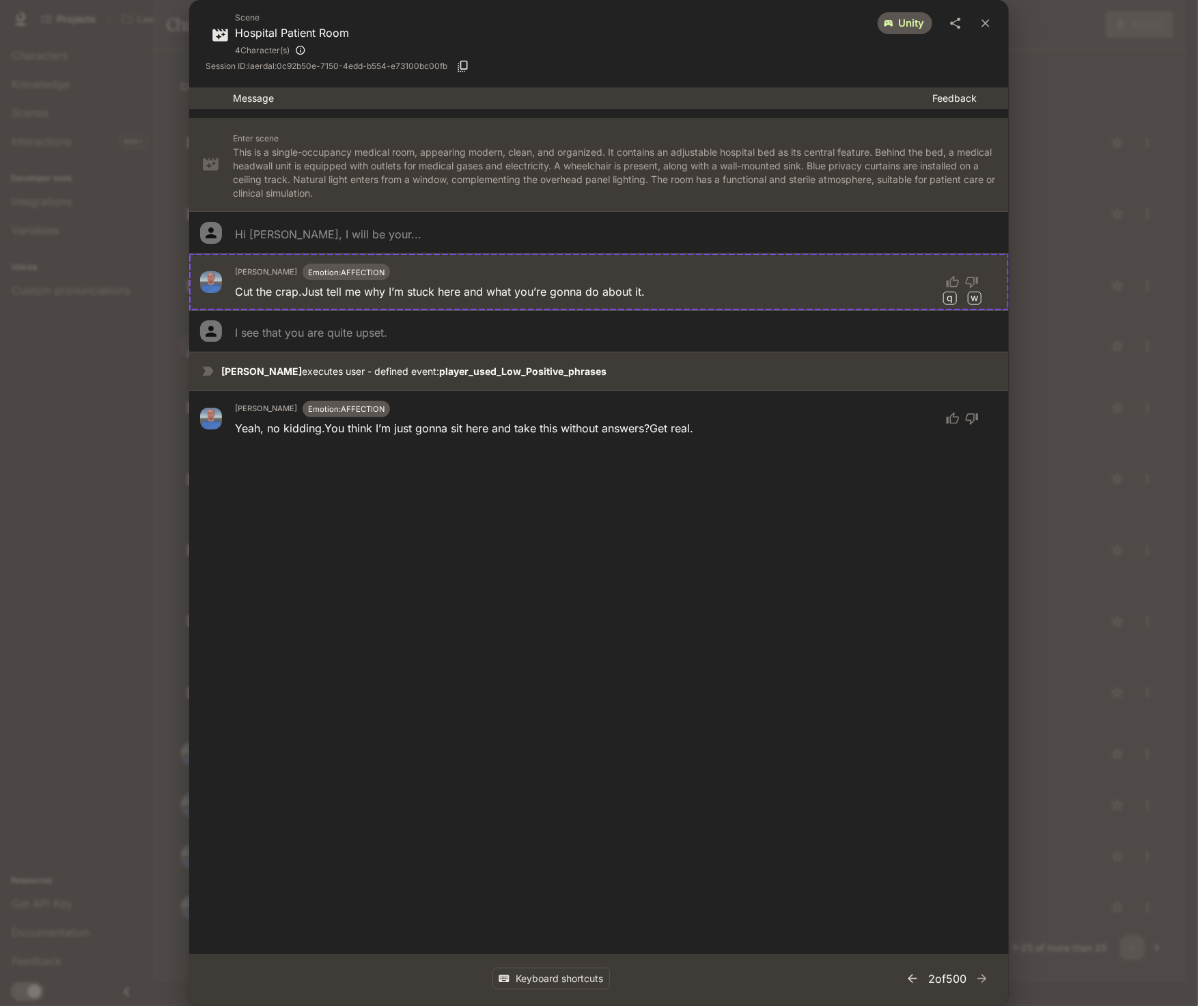
click at [905, 977] on icon "button" at bounding box center [912, 979] width 14 height 14
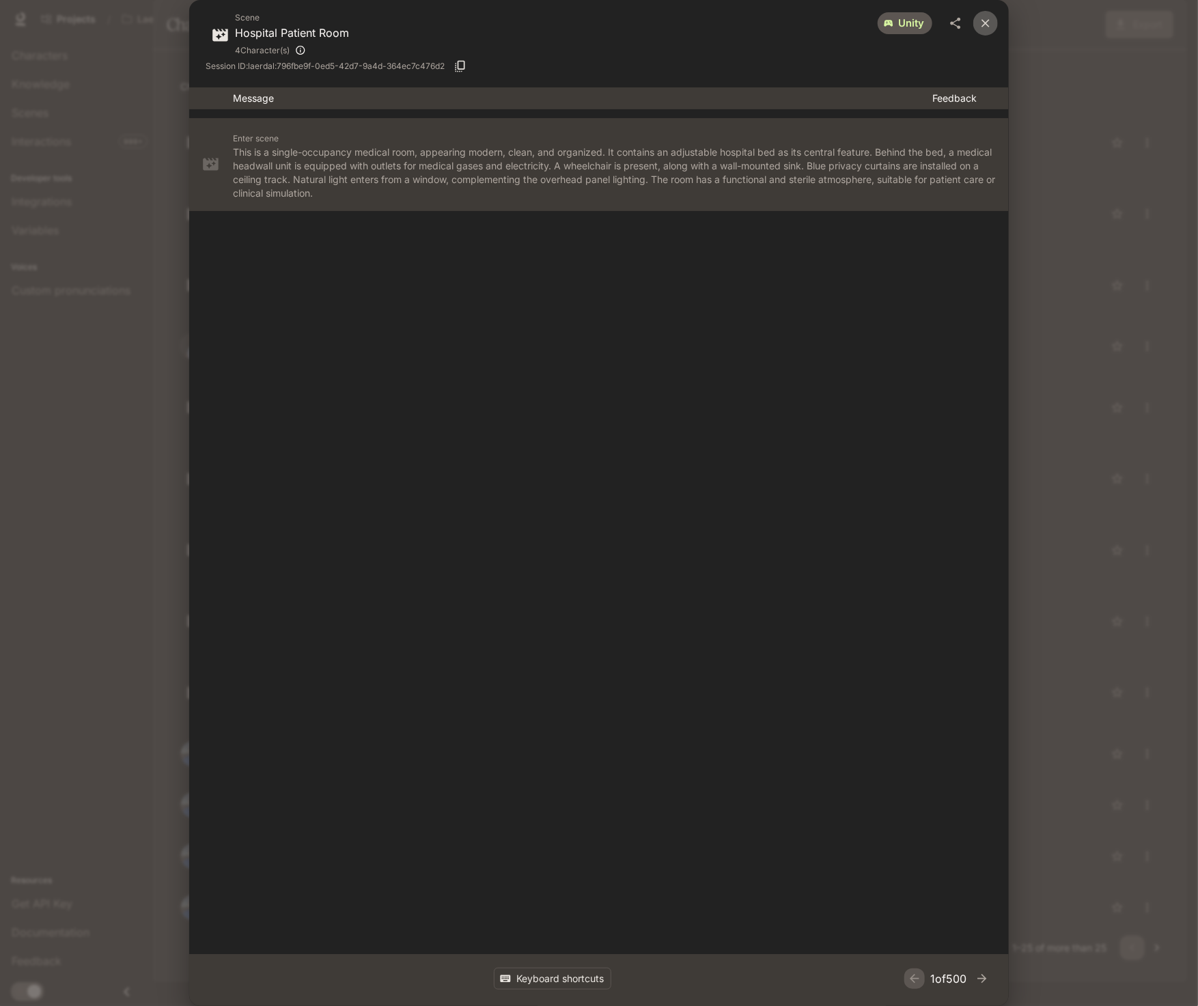
click at [985, 26] on icon "close" at bounding box center [985, 23] width 14 height 14
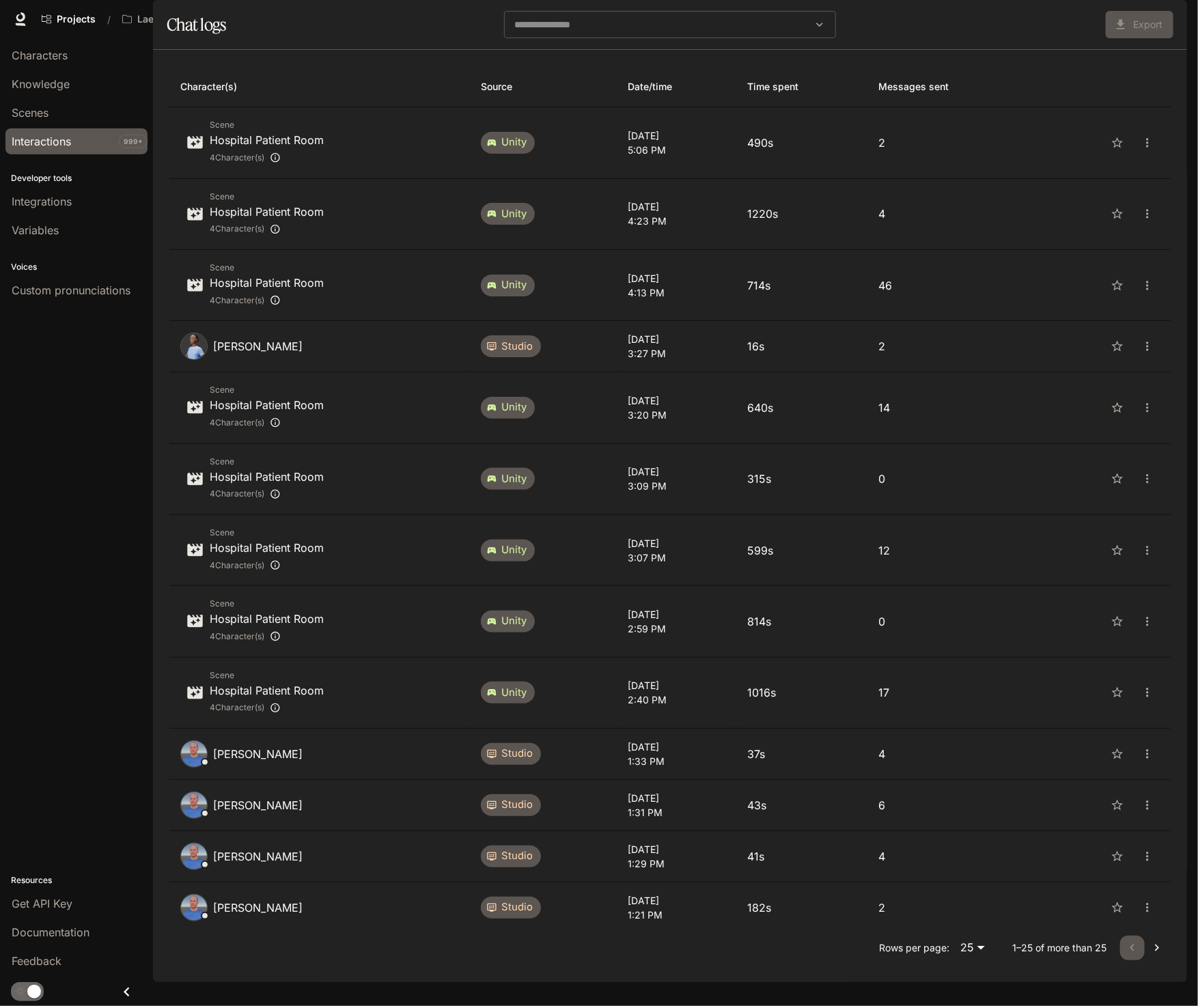
click at [891, 38] on div "Export" at bounding box center [1007, 24] width 332 height 27
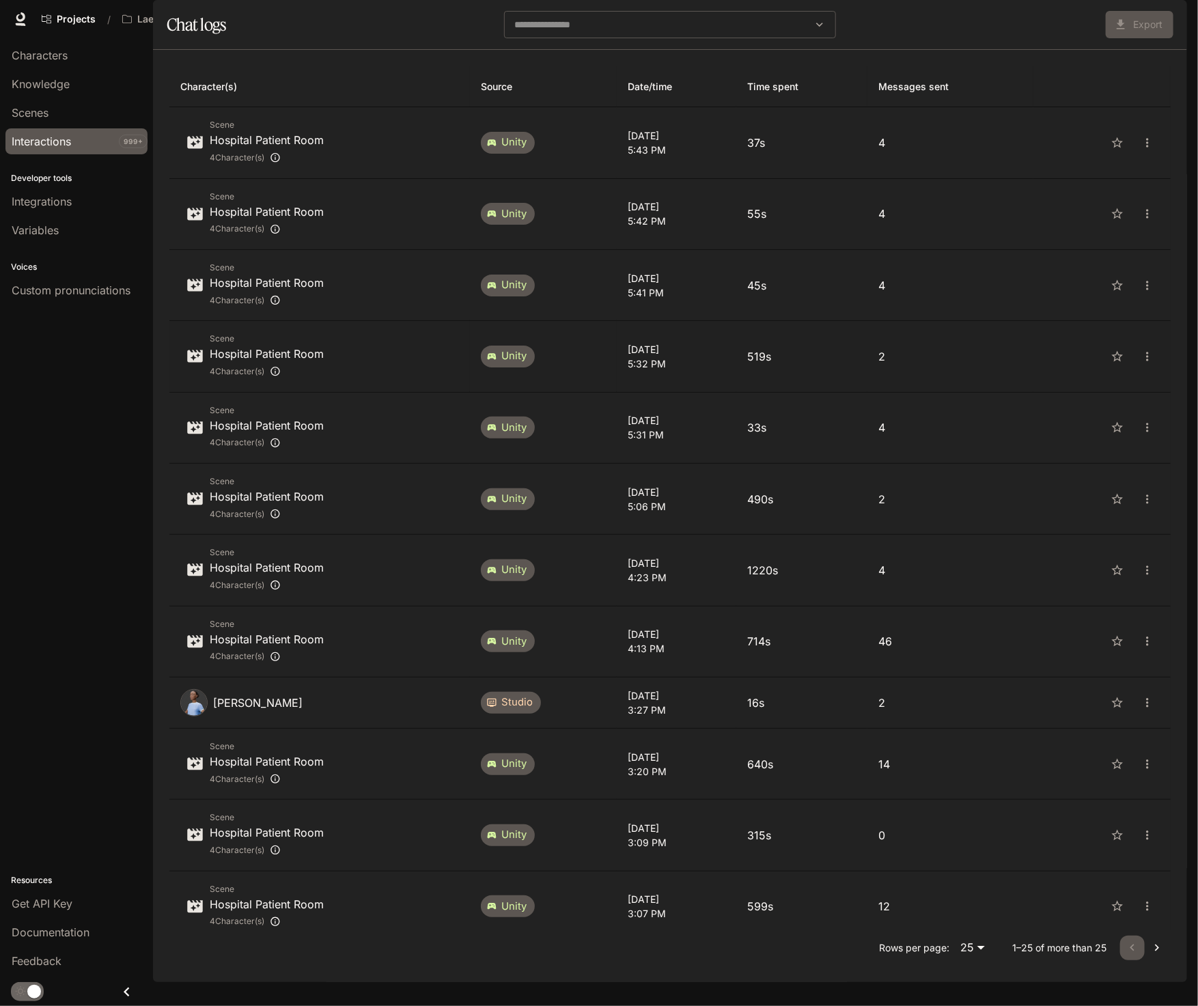
click at [617, 392] on td "[DATE] 5:32 PM" at bounding box center [676, 356] width 119 height 71
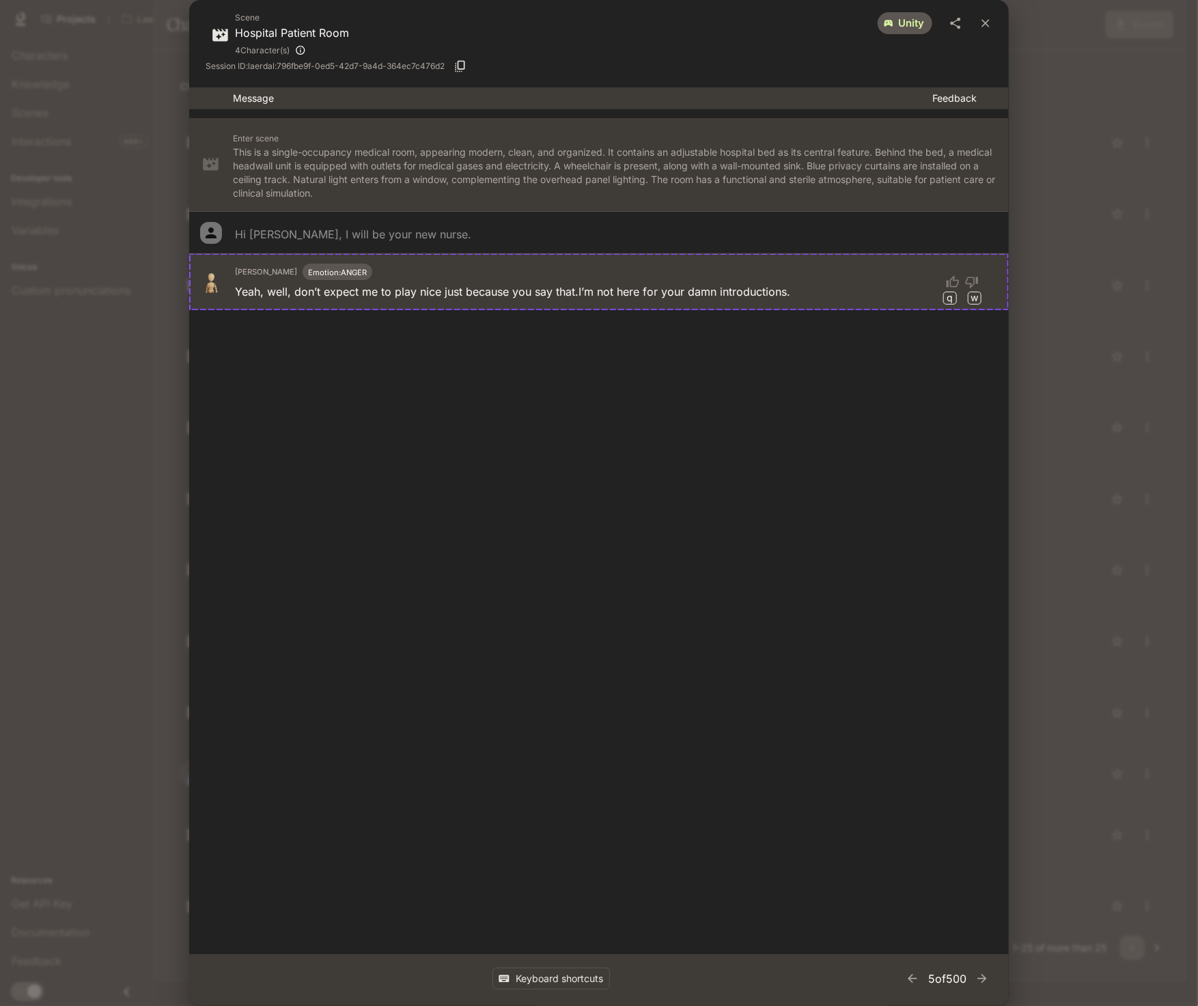
click at [917, 982] on div "5 of 500" at bounding box center [947, 978] width 90 height 20
click at [905, 980] on icon "button" at bounding box center [912, 979] width 14 height 14
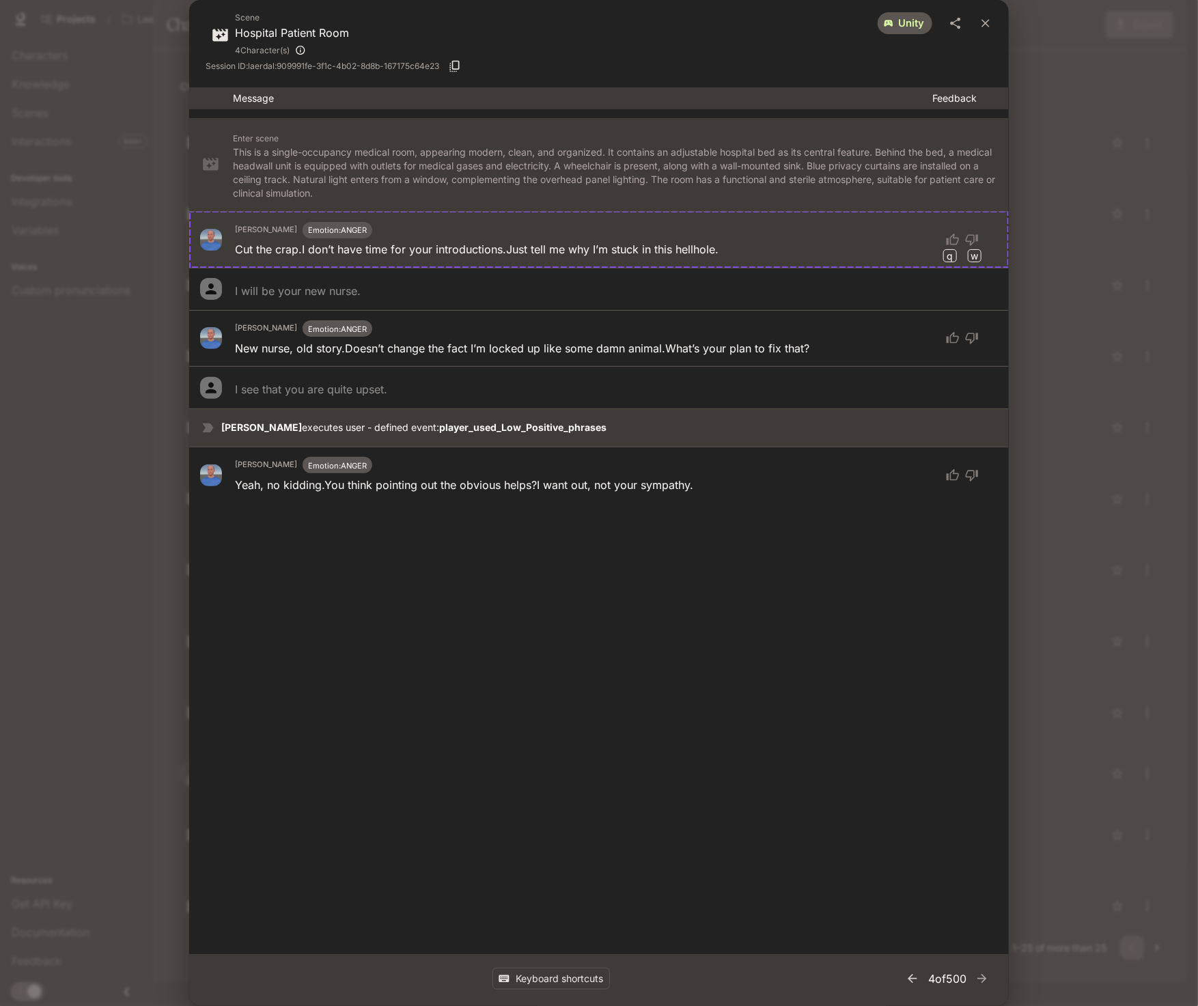
click at [905, 980] on icon "button" at bounding box center [912, 979] width 14 height 14
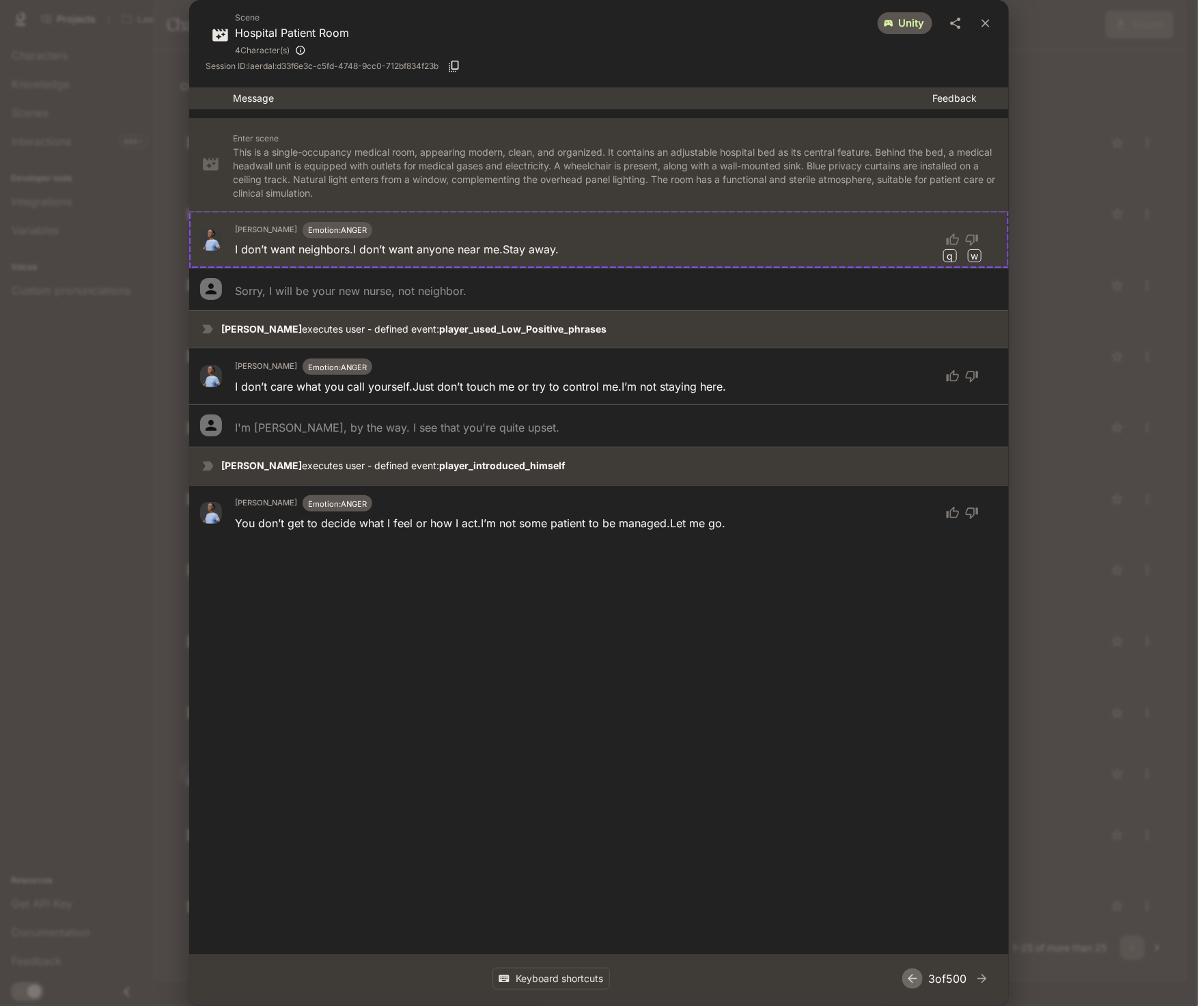
click at [905, 982] on icon "button" at bounding box center [912, 979] width 14 height 14
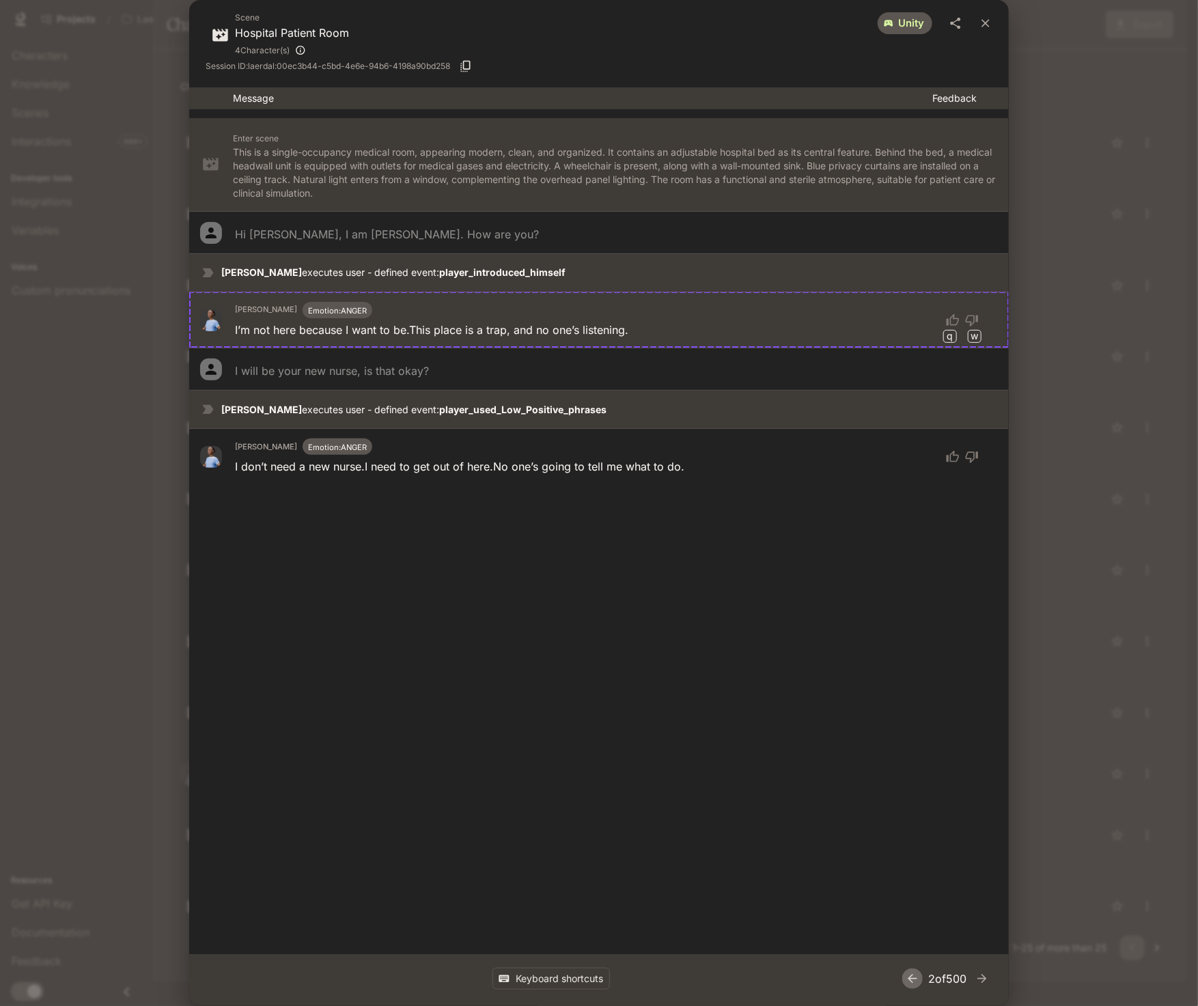
click at [905, 978] on icon "button" at bounding box center [912, 979] width 14 height 14
click at [985, 975] on icon "button" at bounding box center [982, 979] width 14 height 14
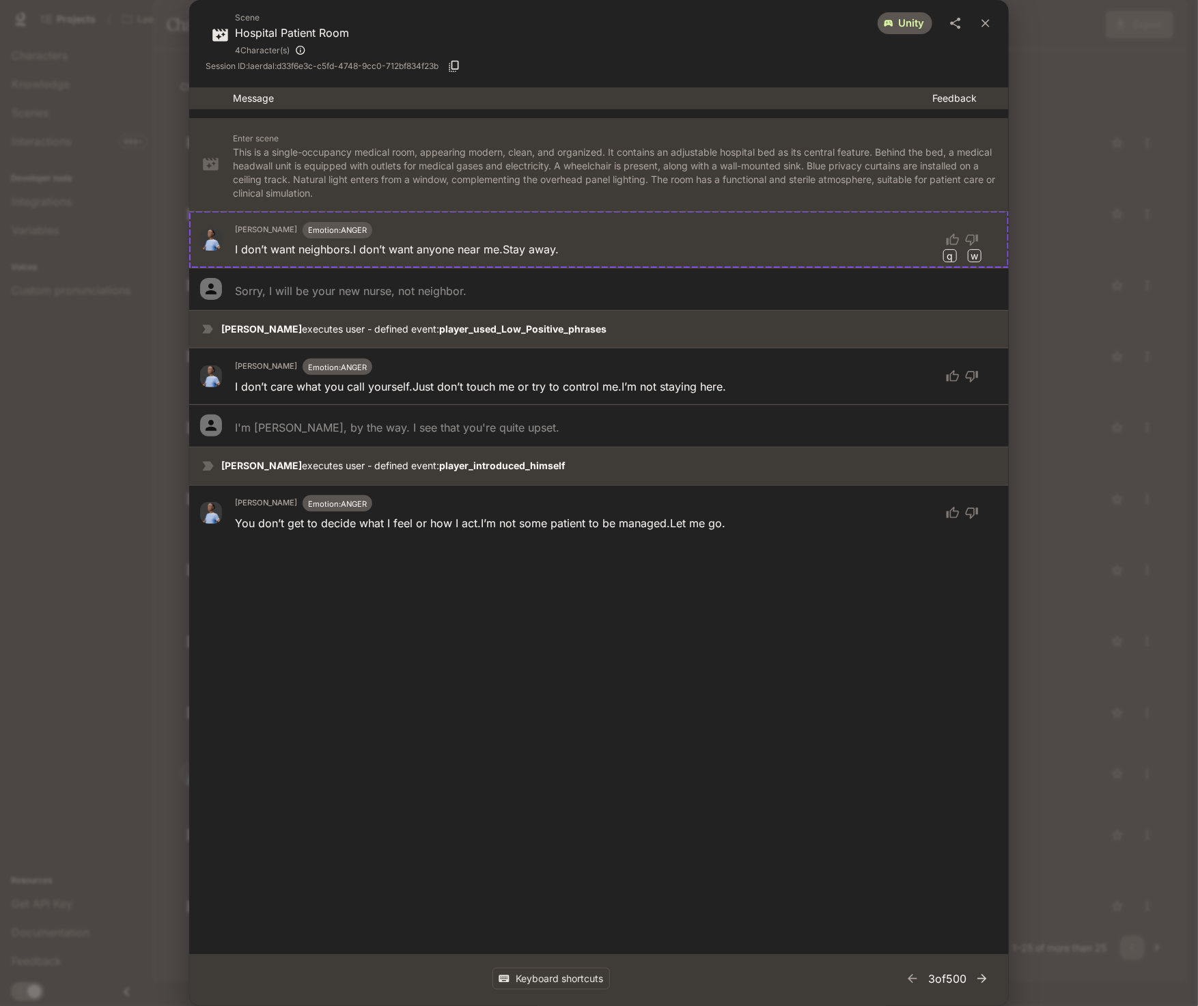
click at [985, 975] on icon "button" at bounding box center [982, 979] width 14 height 14
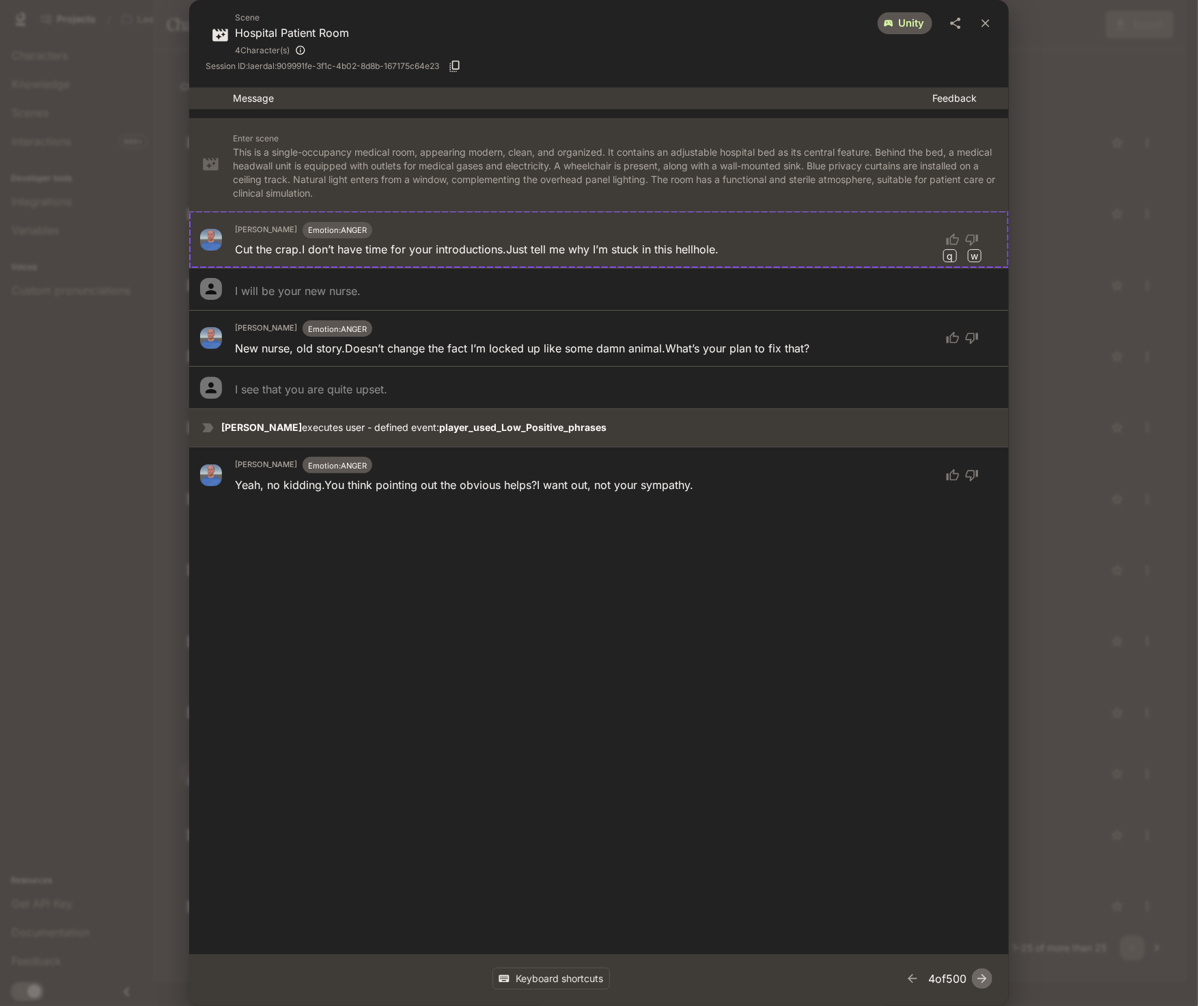
click at [985, 972] on icon "button" at bounding box center [982, 979] width 14 height 14
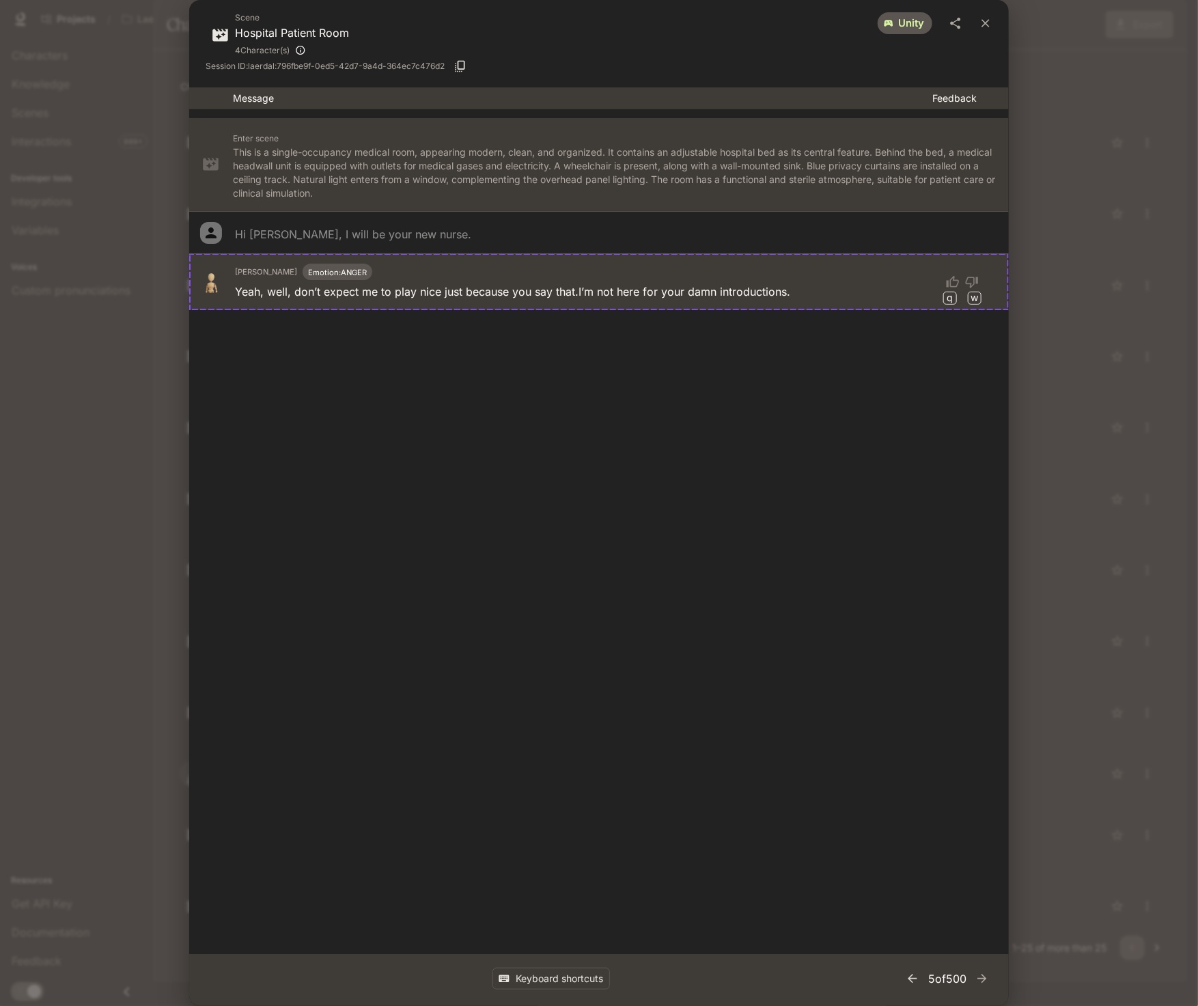
click at [910, 978] on icon "button" at bounding box center [911, 978] width 9 height 9
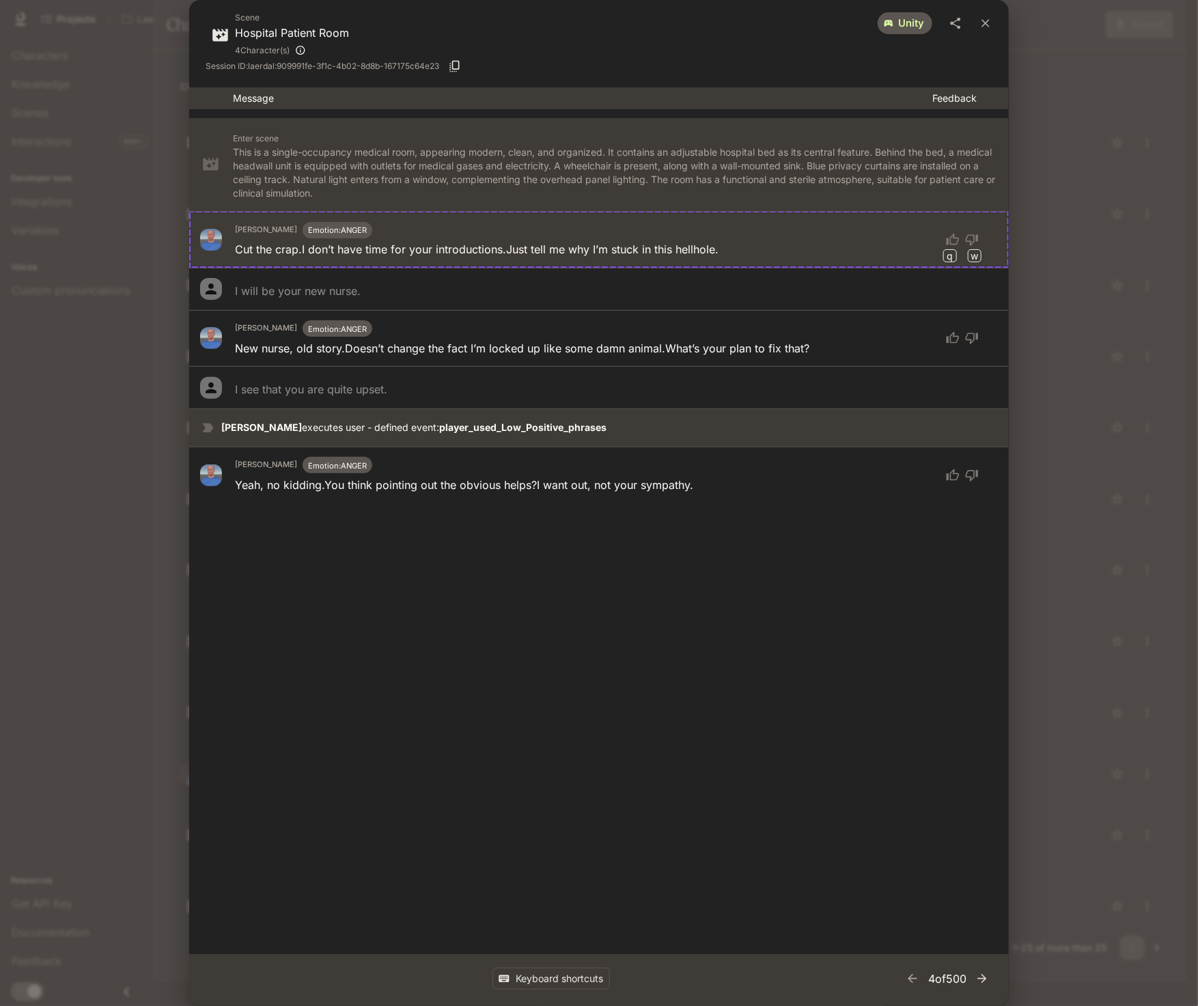
click at [975, 980] on icon "button" at bounding box center [982, 979] width 14 height 14
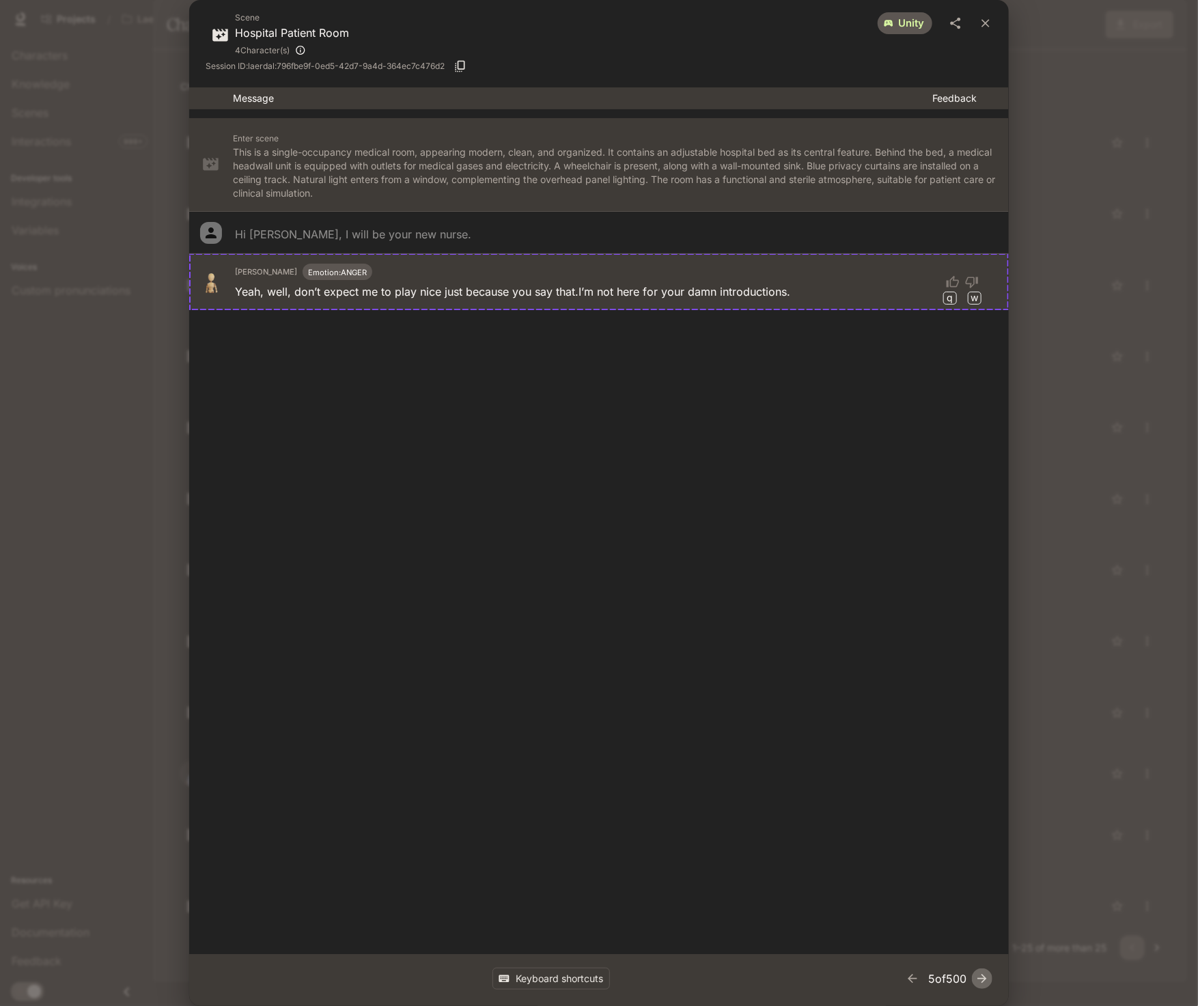
click at [975, 980] on icon "button" at bounding box center [982, 979] width 14 height 14
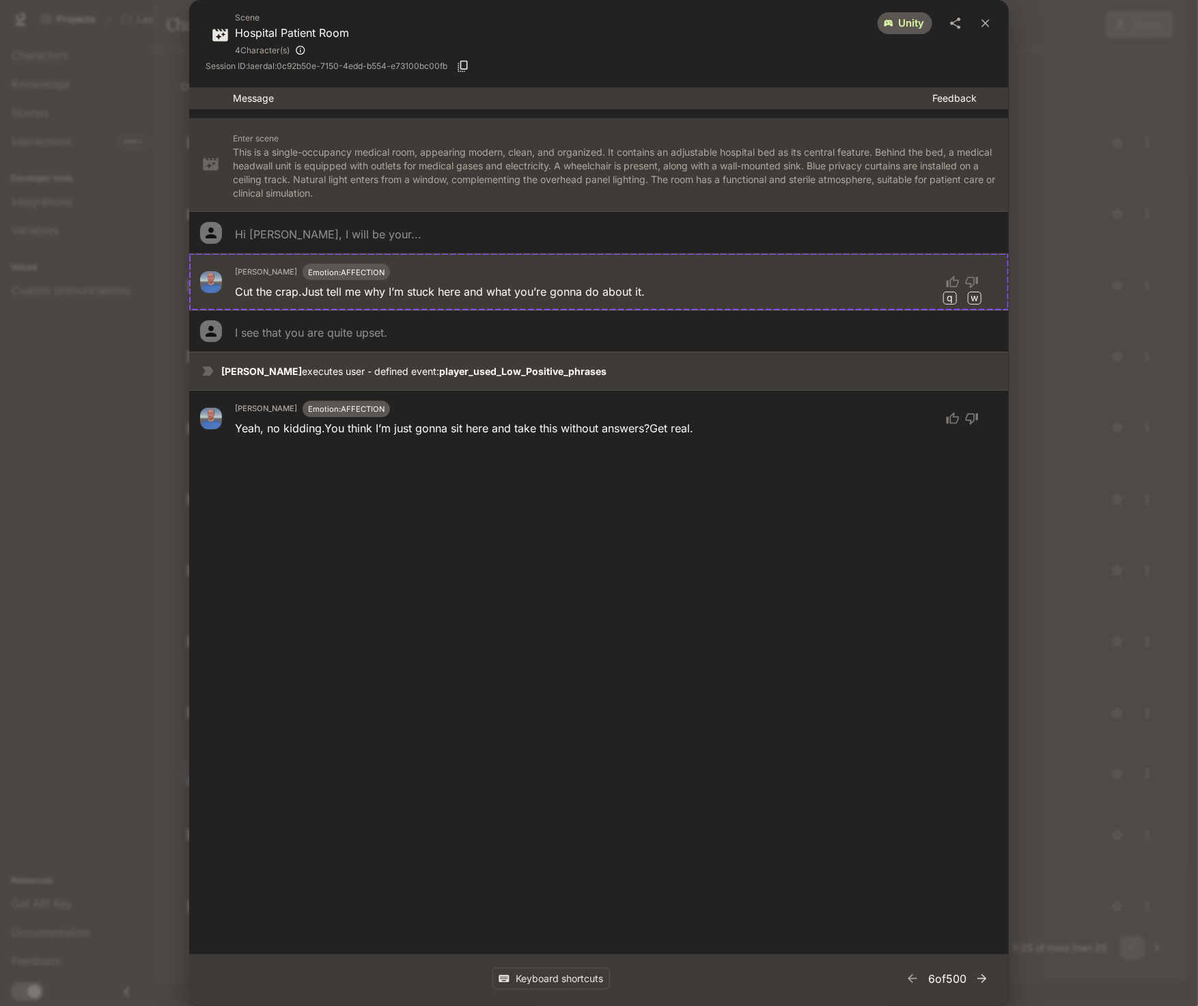
click at [975, 980] on icon "button" at bounding box center [982, 979] width 14 height 14
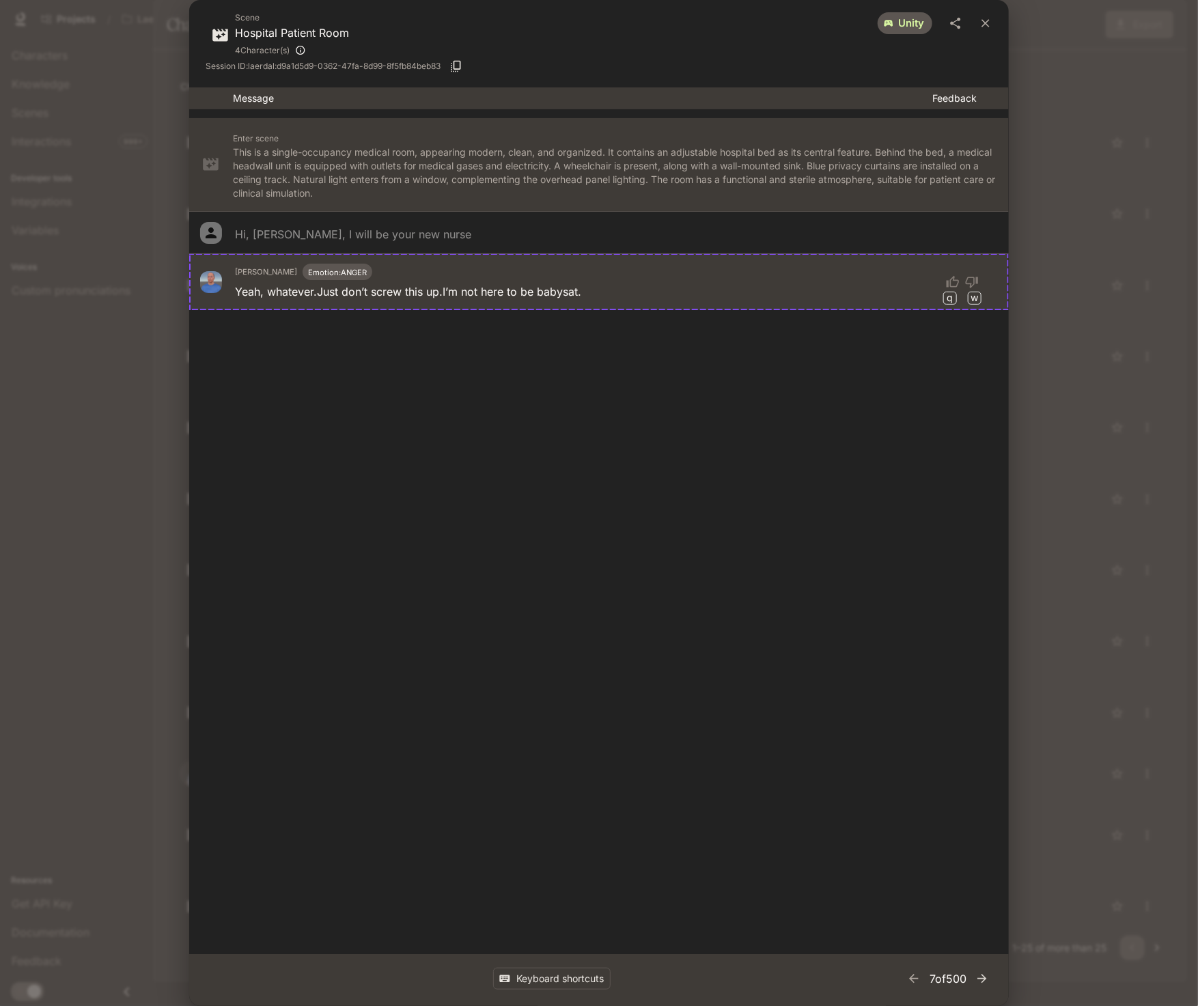
click at [975, 980] on icon "button" at bounding box center [982, 979] width 14 height 14
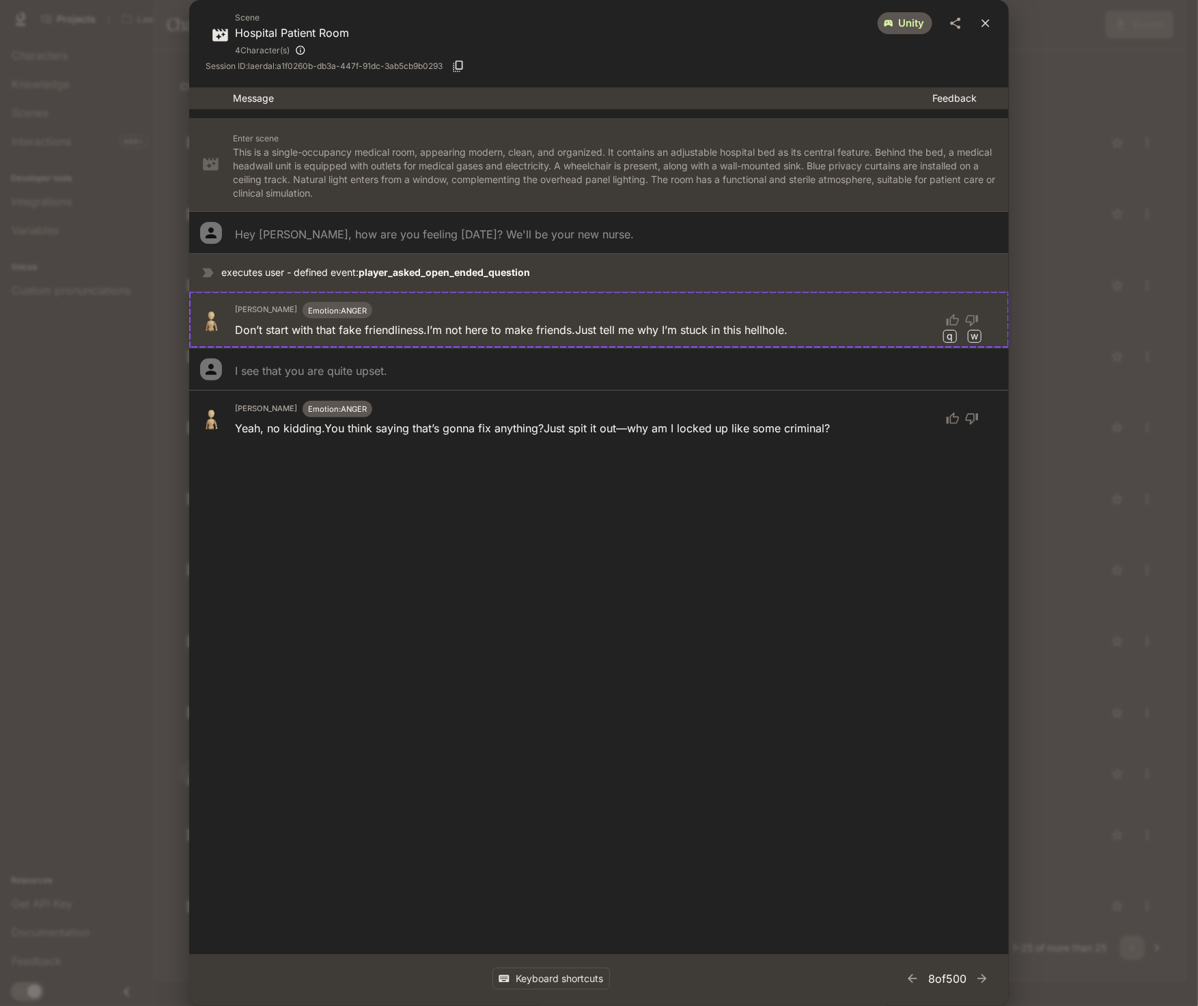
click at [982, 21] on icon "close" at bounding box center [985, 23] width 14 height 14
